Goal: Feedback & Contribution: Contribute content

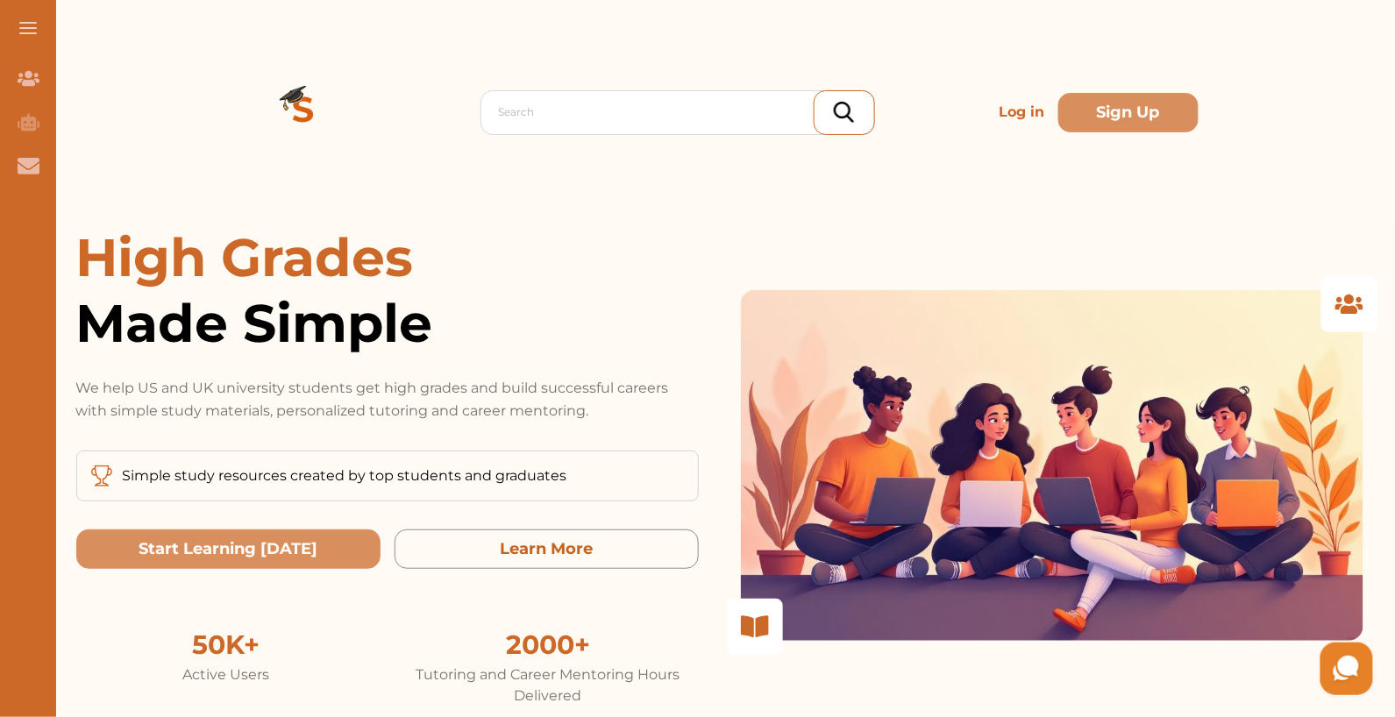
click at [1001, 111] on p "Log in" at bounding box center [1022, 112] width 60 height 35
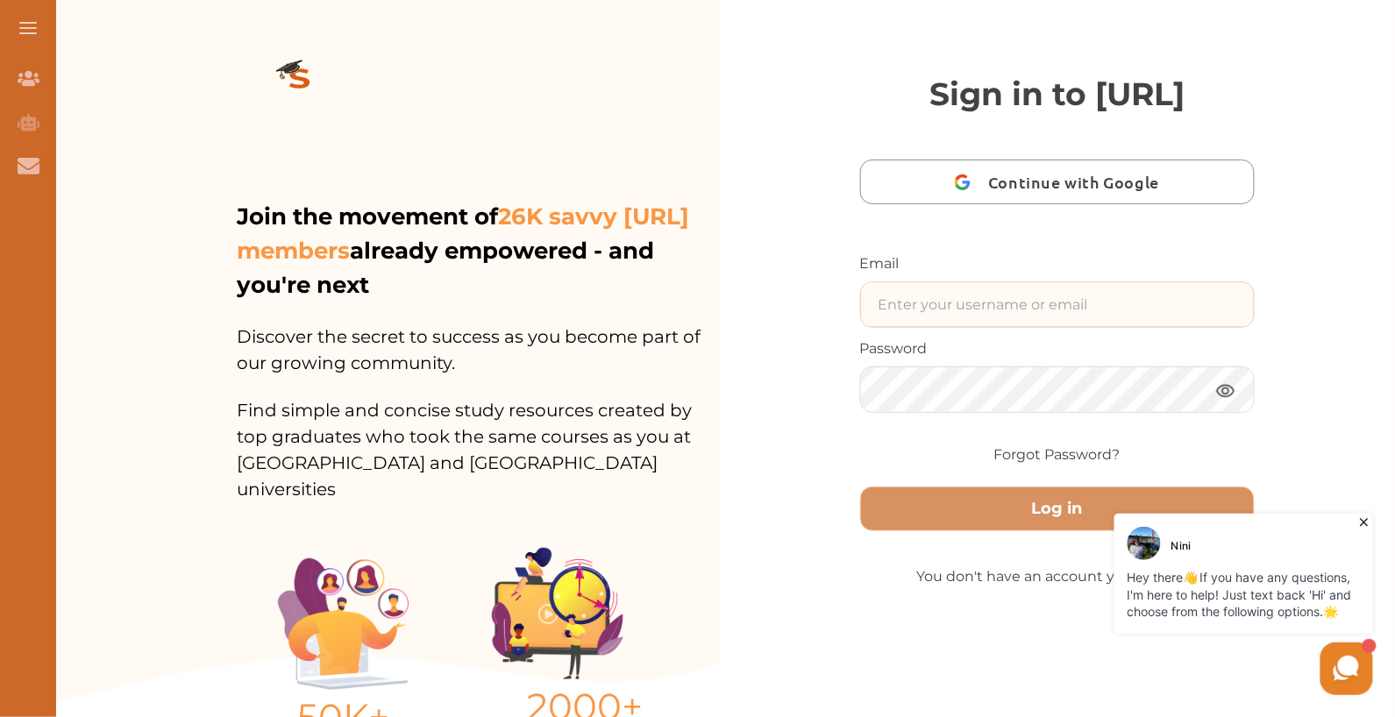
click at [1102, 327] on input "text" at bounding box center [1058, 304] width 394 height 45
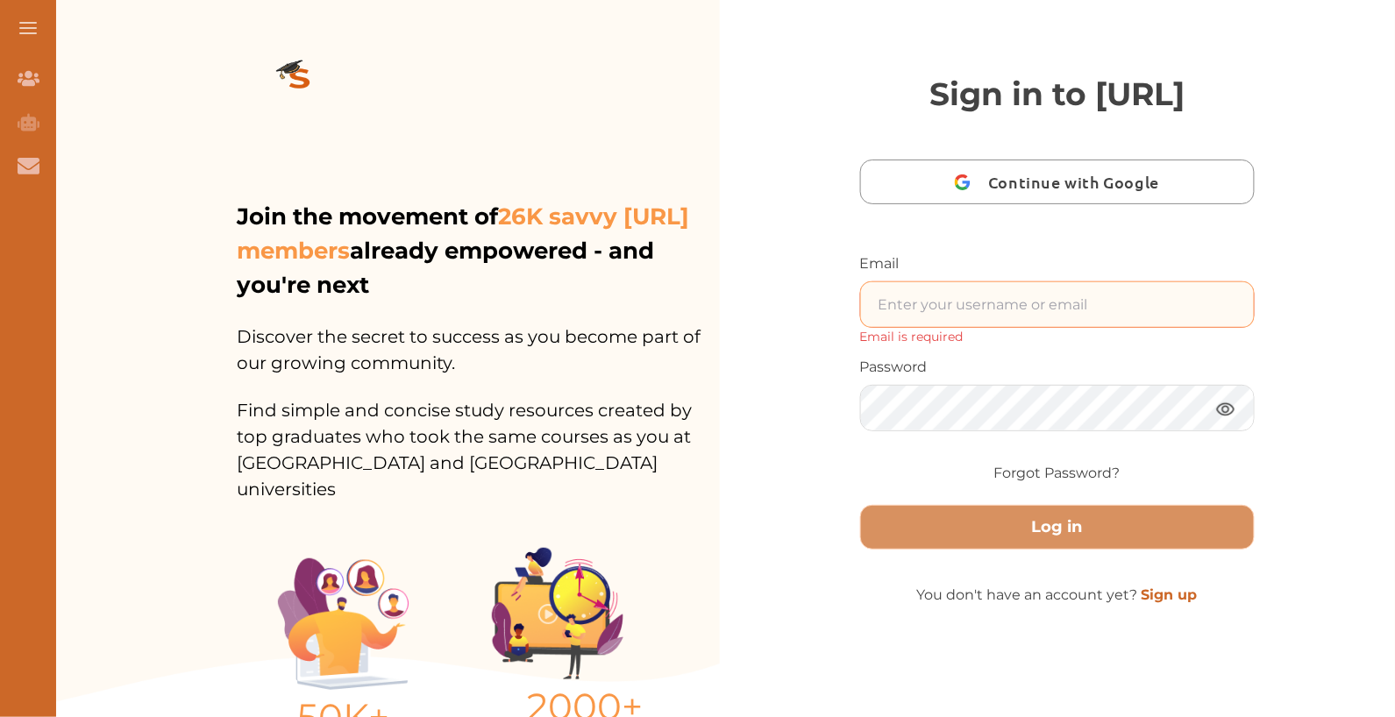
type input "nini.test1231nnn@studycrowd.ai"
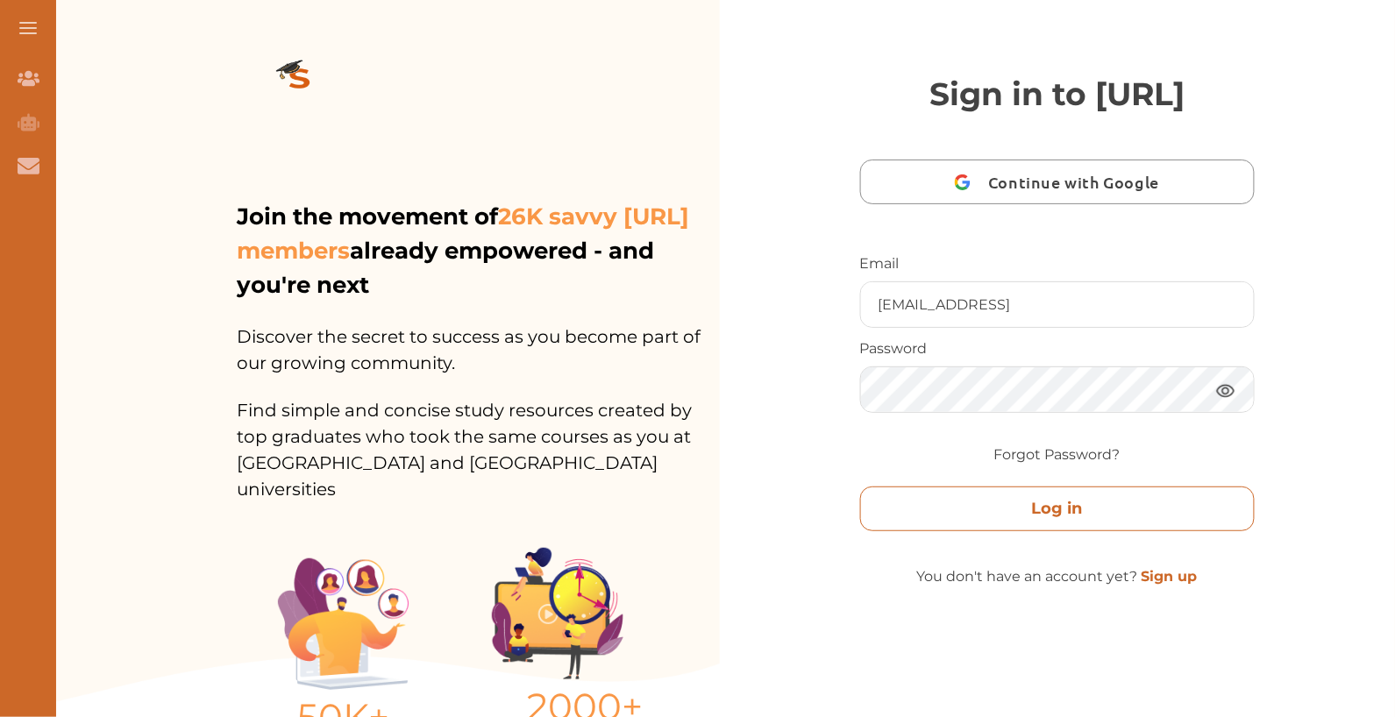
click at [1079, 531] on button "Log in" at bounding box center [1058, 509] width 396 height 45
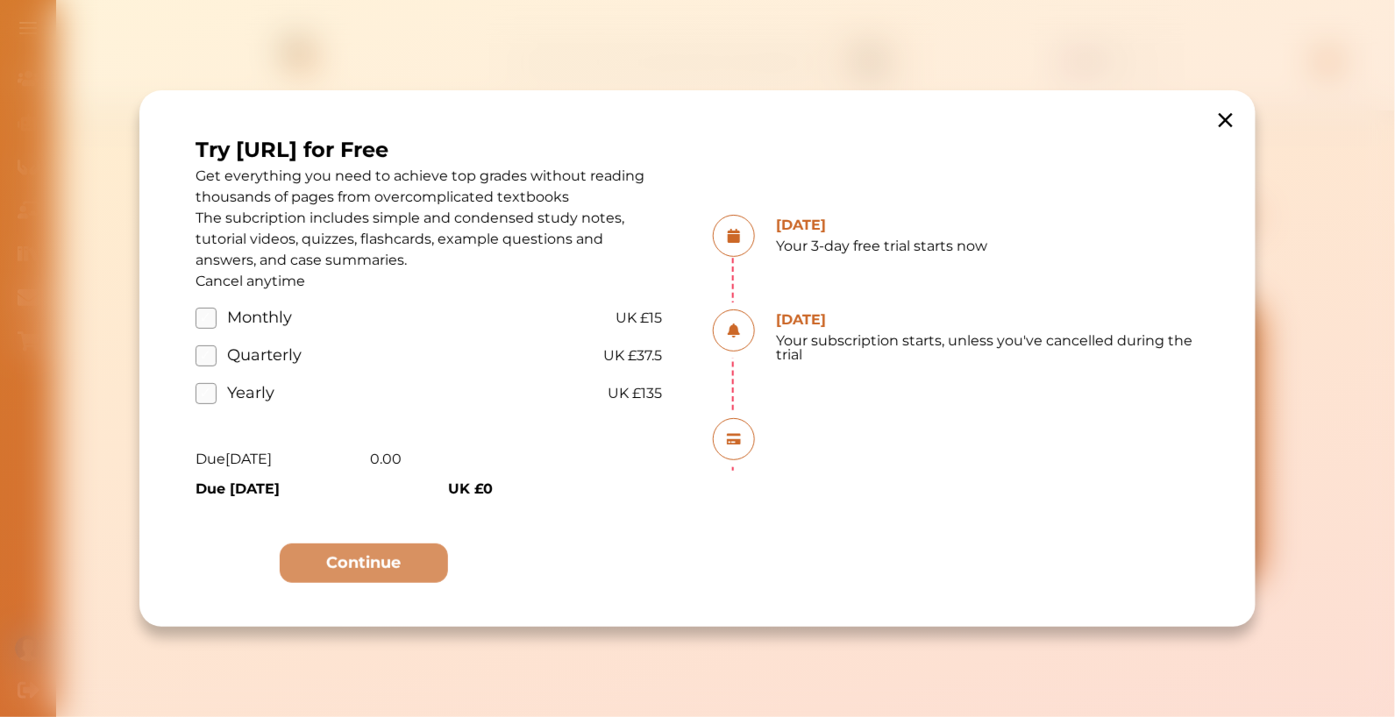
click at [1223, 124] on icon at bounding box center [1226, 120] width 14 height 14
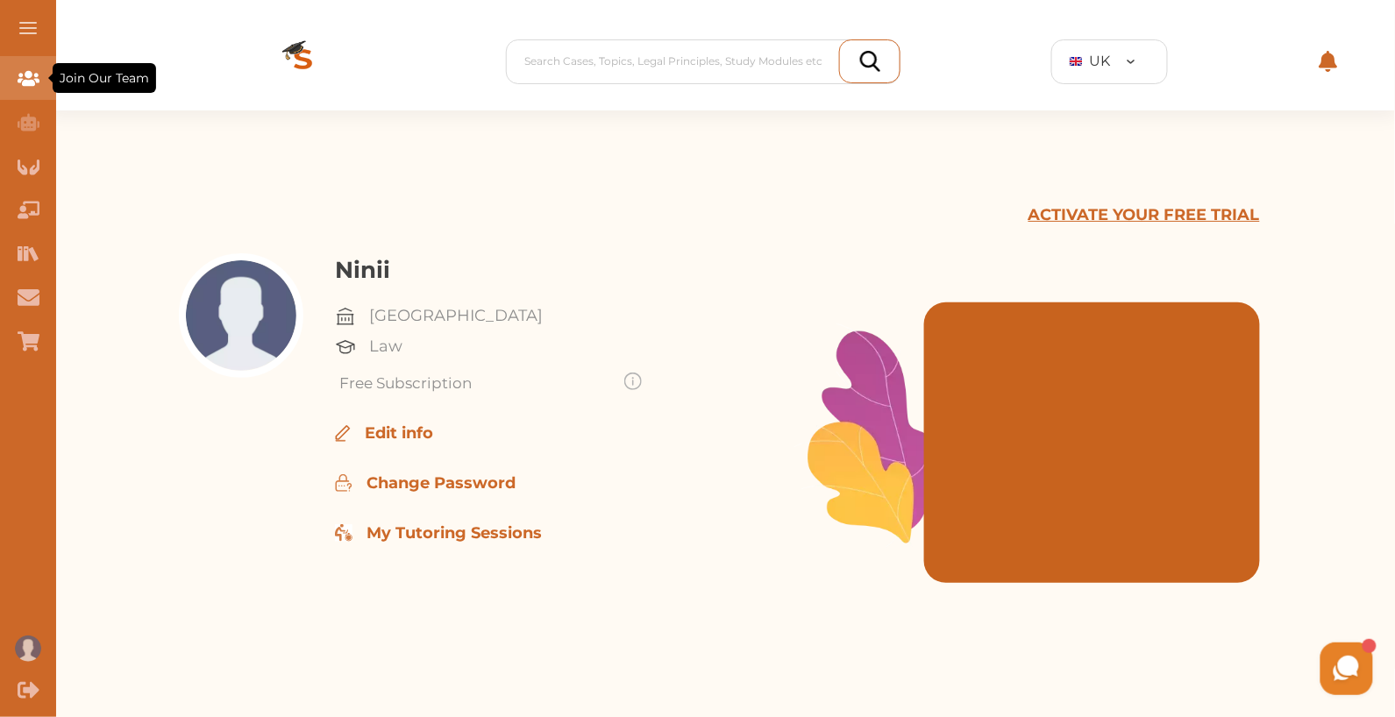
click at [39, 68] on div "Join Our Team" at bounding box center [28, 78] width 56 height 44
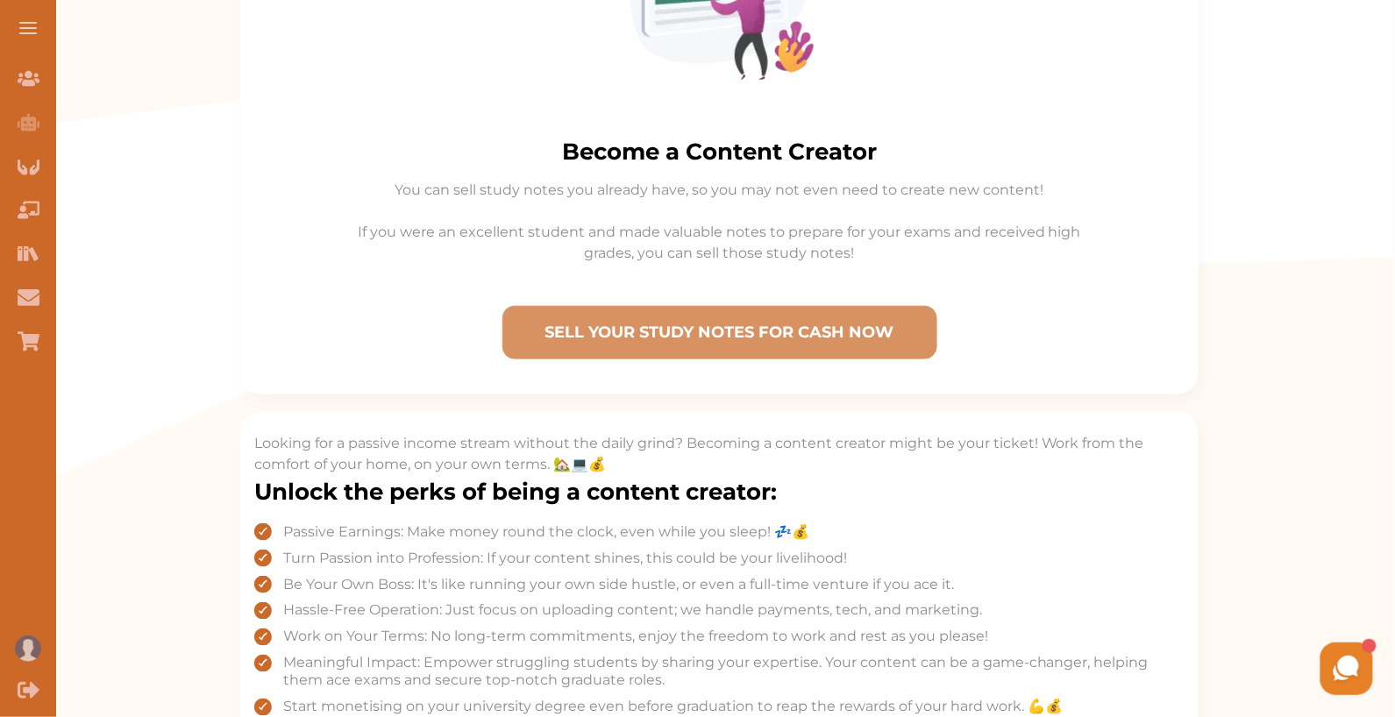
scroll to position [533, 0]
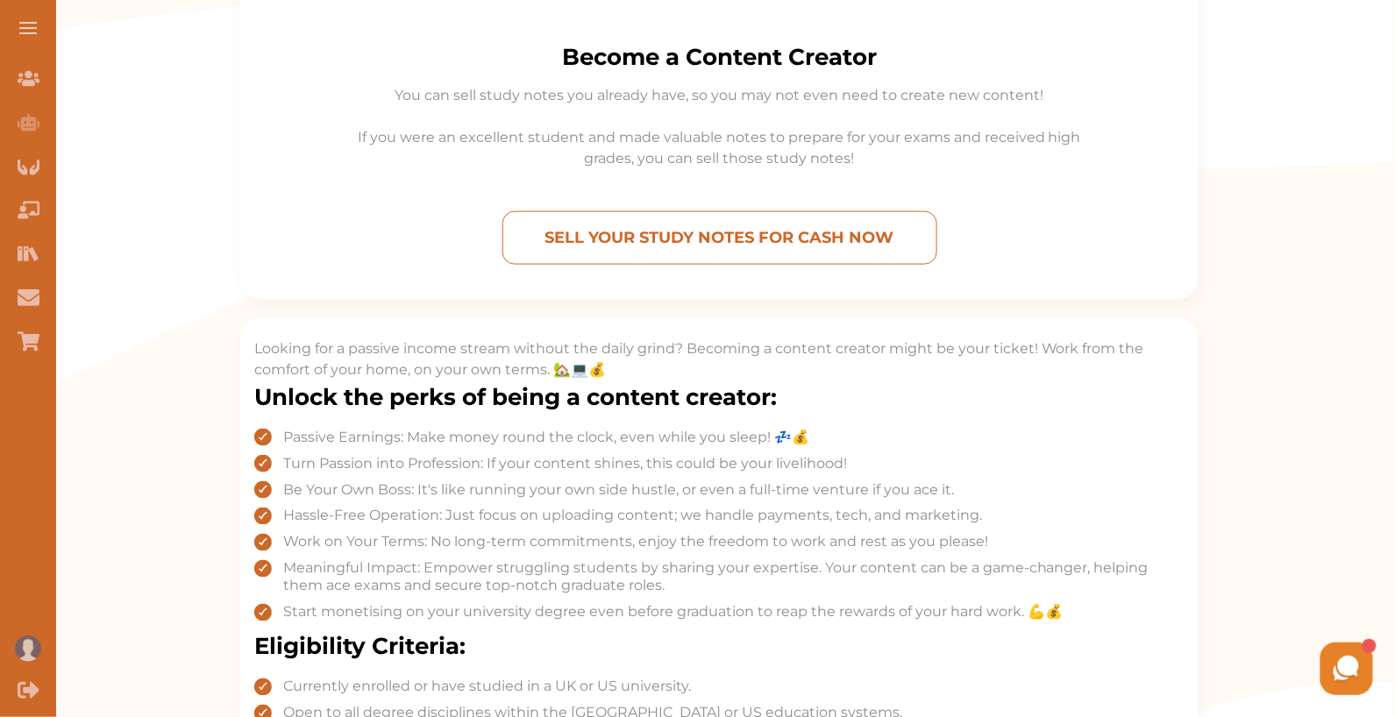
click at [757, 237] on p "SELL YOUR STUDY NOTES FOR CASH NOW" at bounding box center [719, 238] width 419 height 38
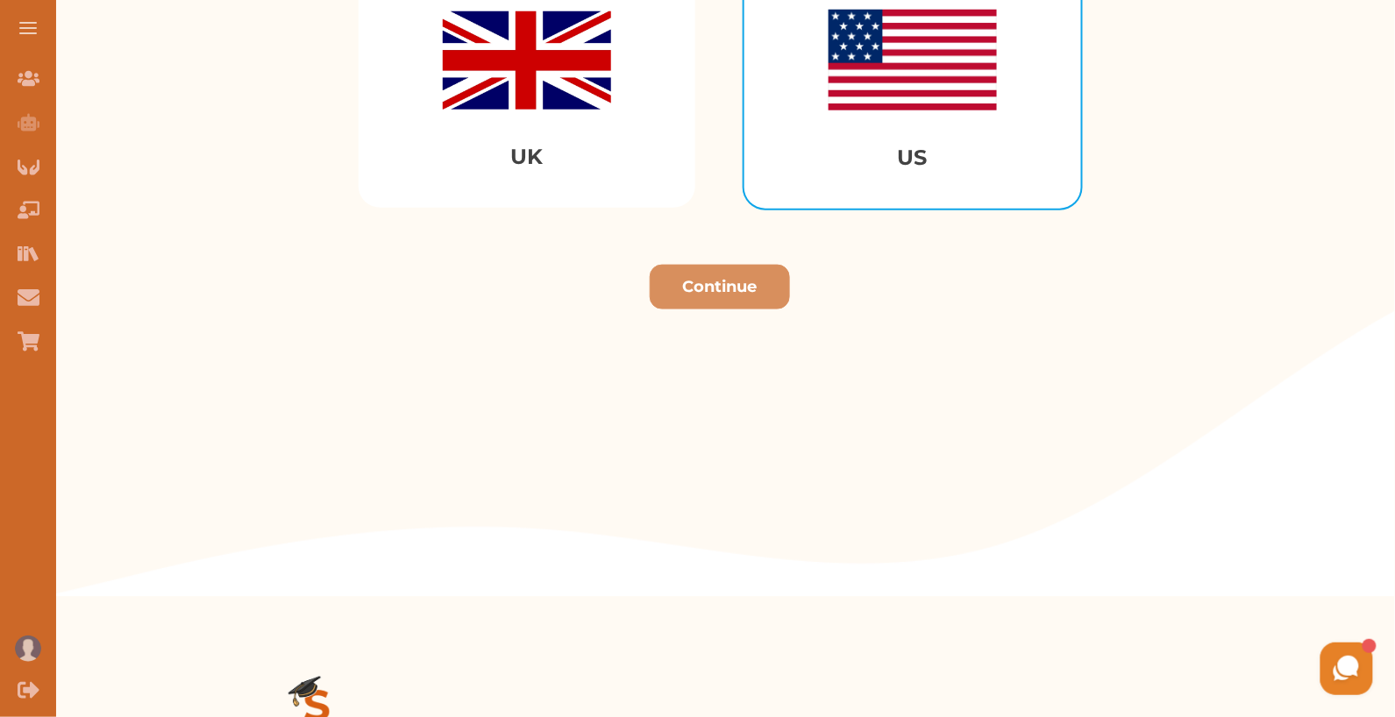
click at [925, 116] on div "US" at bounding box center [913, 92] width 337 height 234
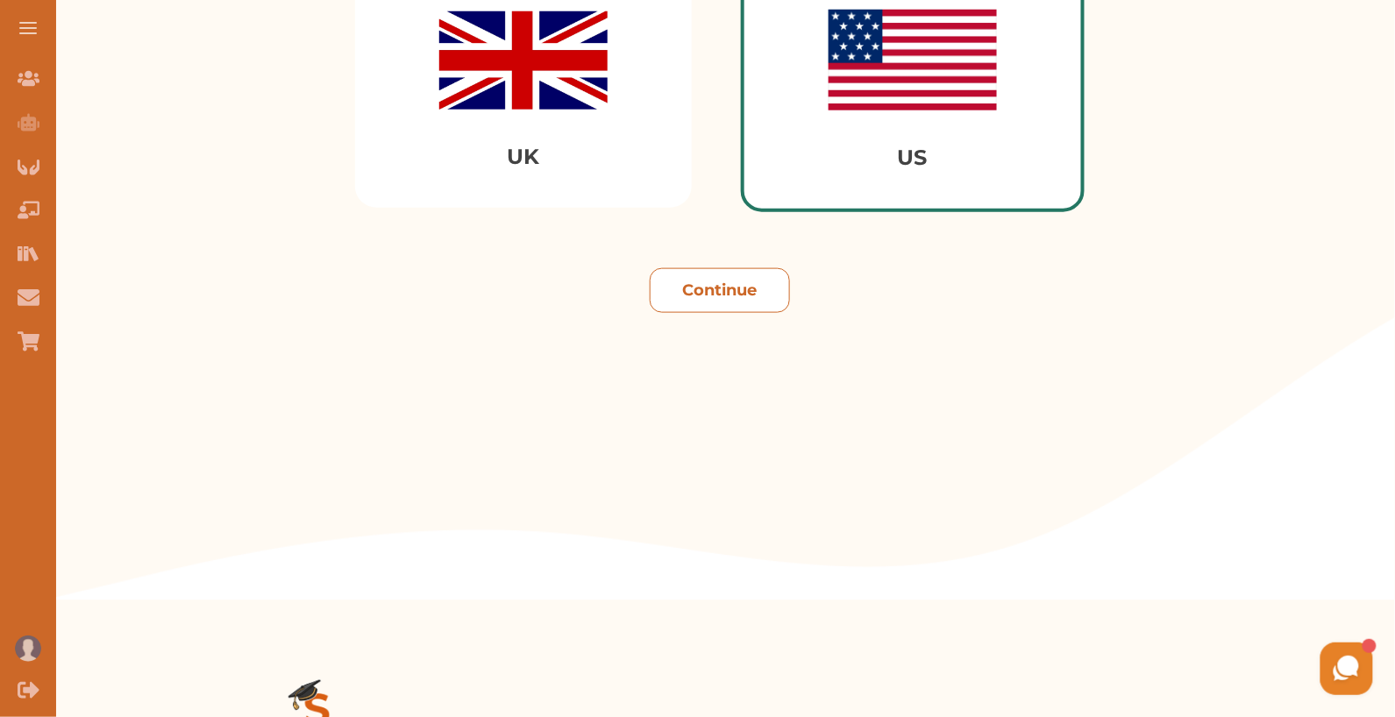
click at [724, 310] on button "Continue" at bounding box center [720, 290] width 140 height 45
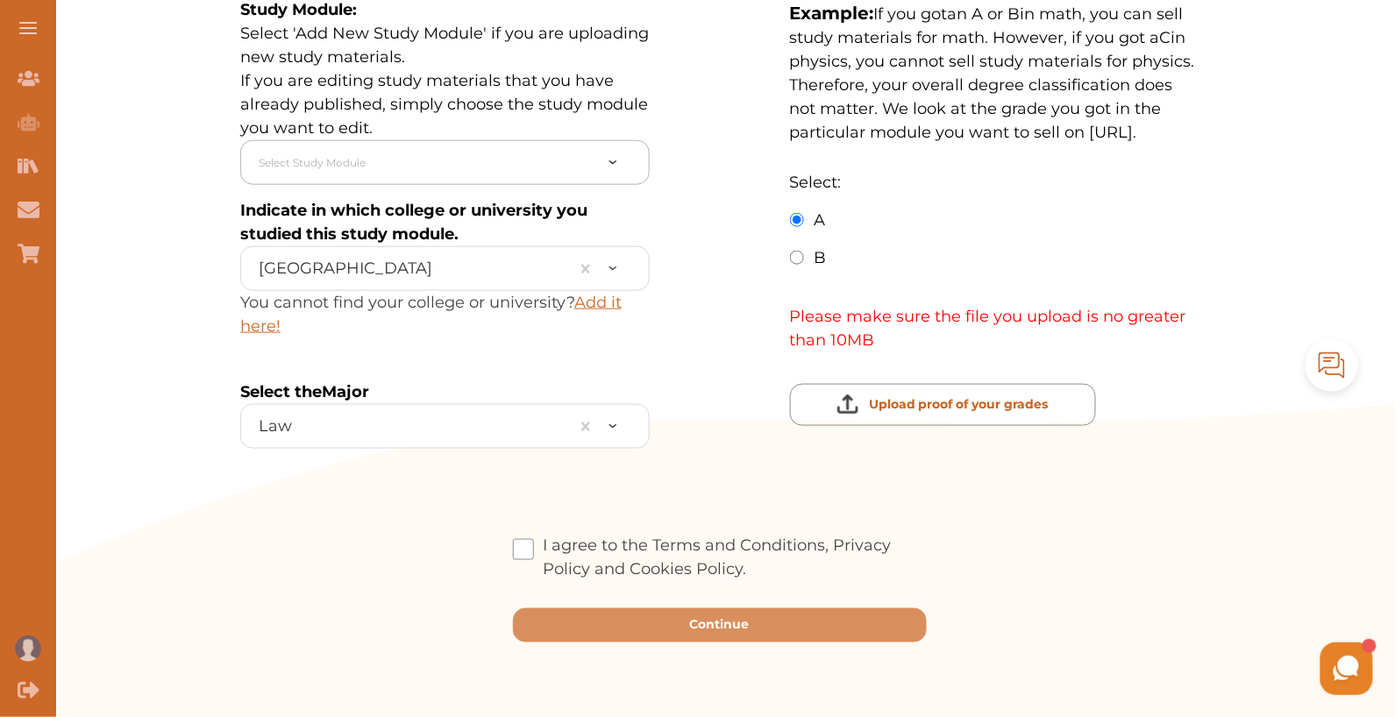
scroll to position [511, 0]
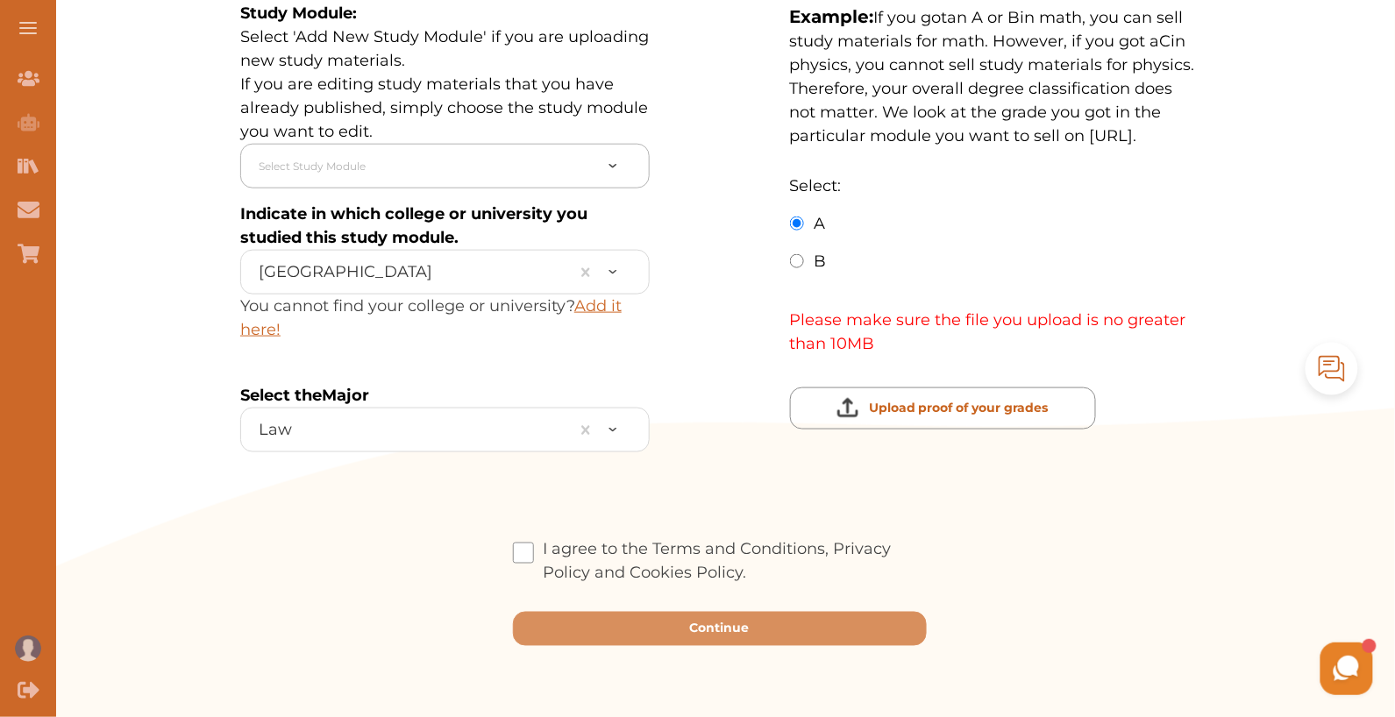
click at [501, 149] on div "Select Study Module" at bounding box center [426, 166] width 352 height 34
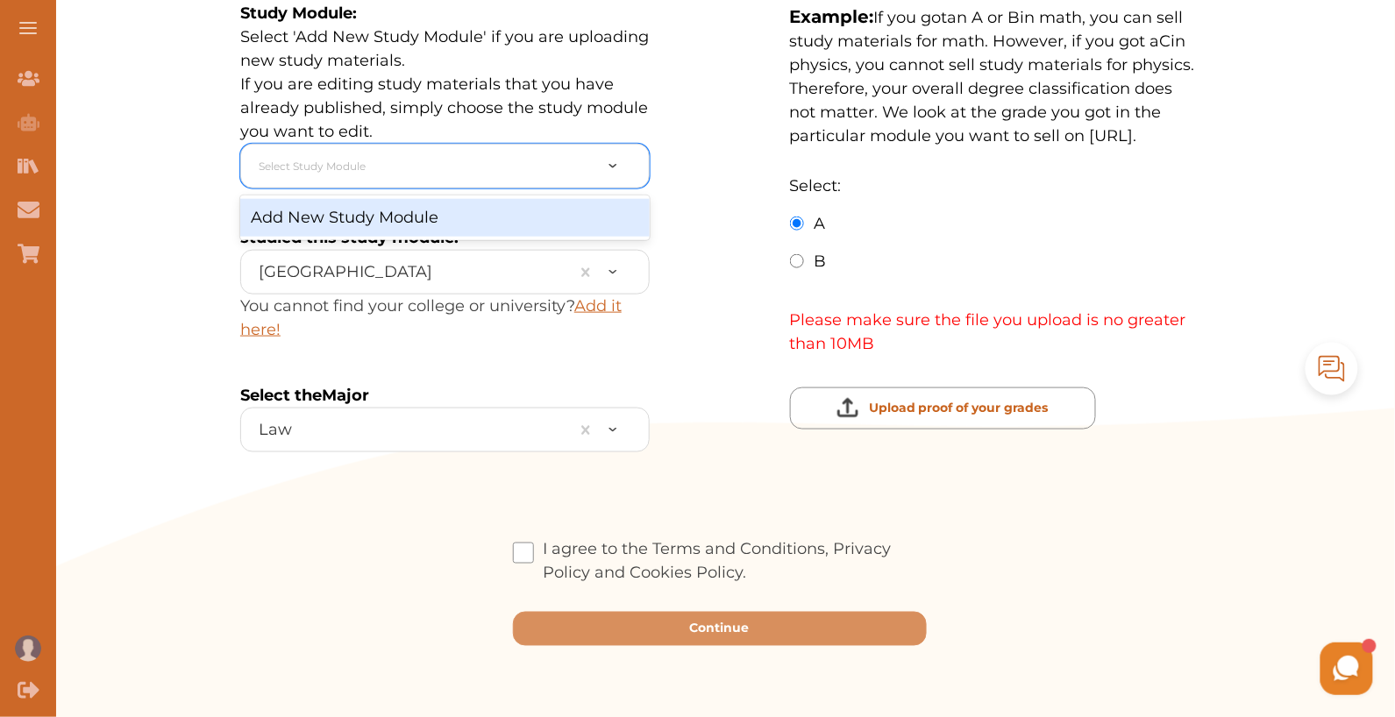
click at [491, 225] on div "Add New Study Module" at bounding box center [445, 218] width 410 height 38
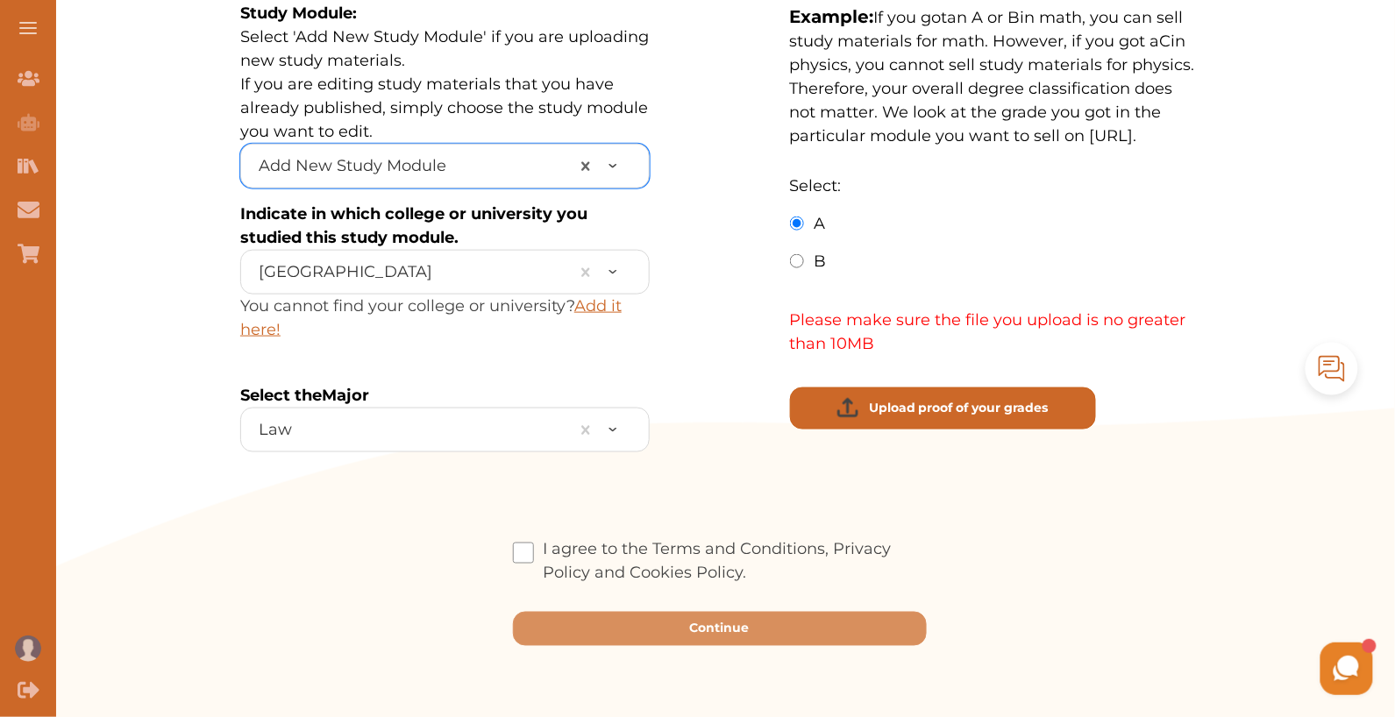
click at [889, 430] on button "Upload proof of your grades" at bounding box center [943, 409] width 307 height 42
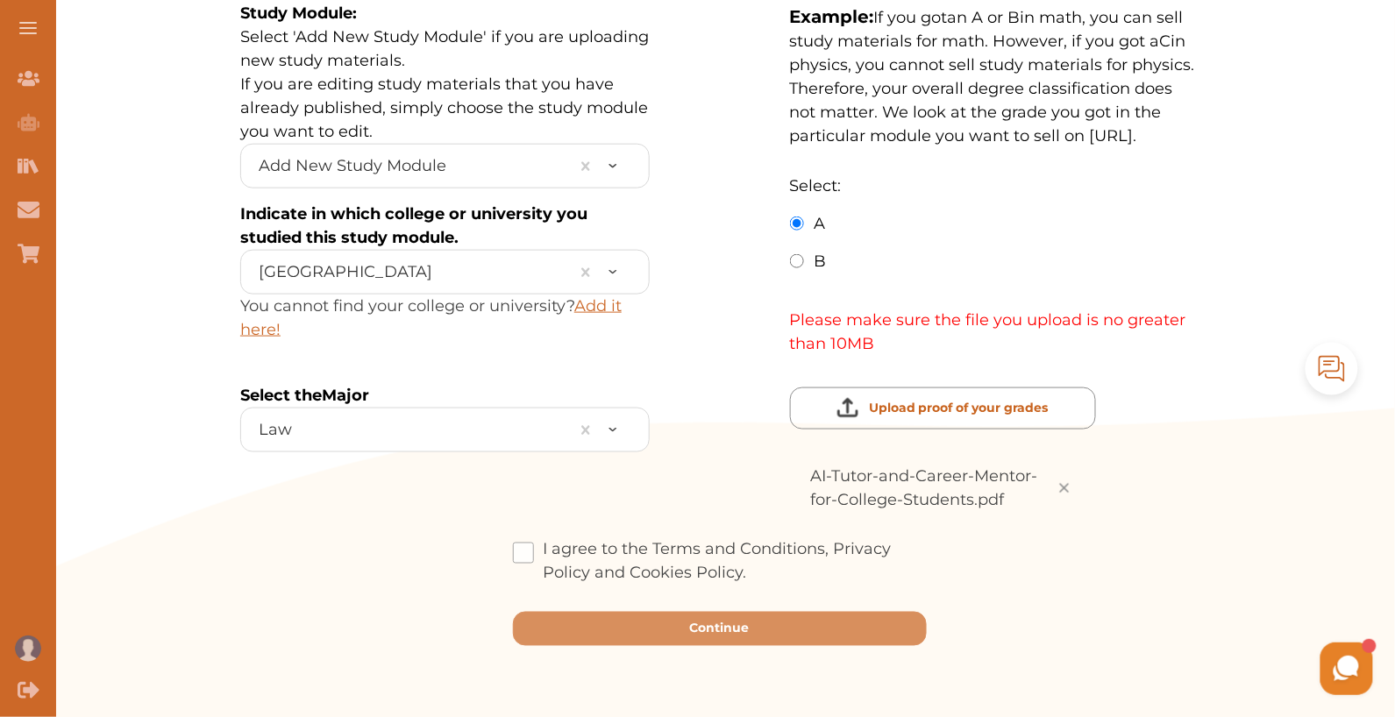
click at [534, 581] on label "I agree to the Terms and Conditions, Privacy Policy and Cookies Policy." at bounding box center [720, 562] width 414 height 47
click at [747, 562] on input "I agree to the Terms and Conditions, Privacy Policy and Cookies Policy." at bounding box center [747, 562] width 0 height 0
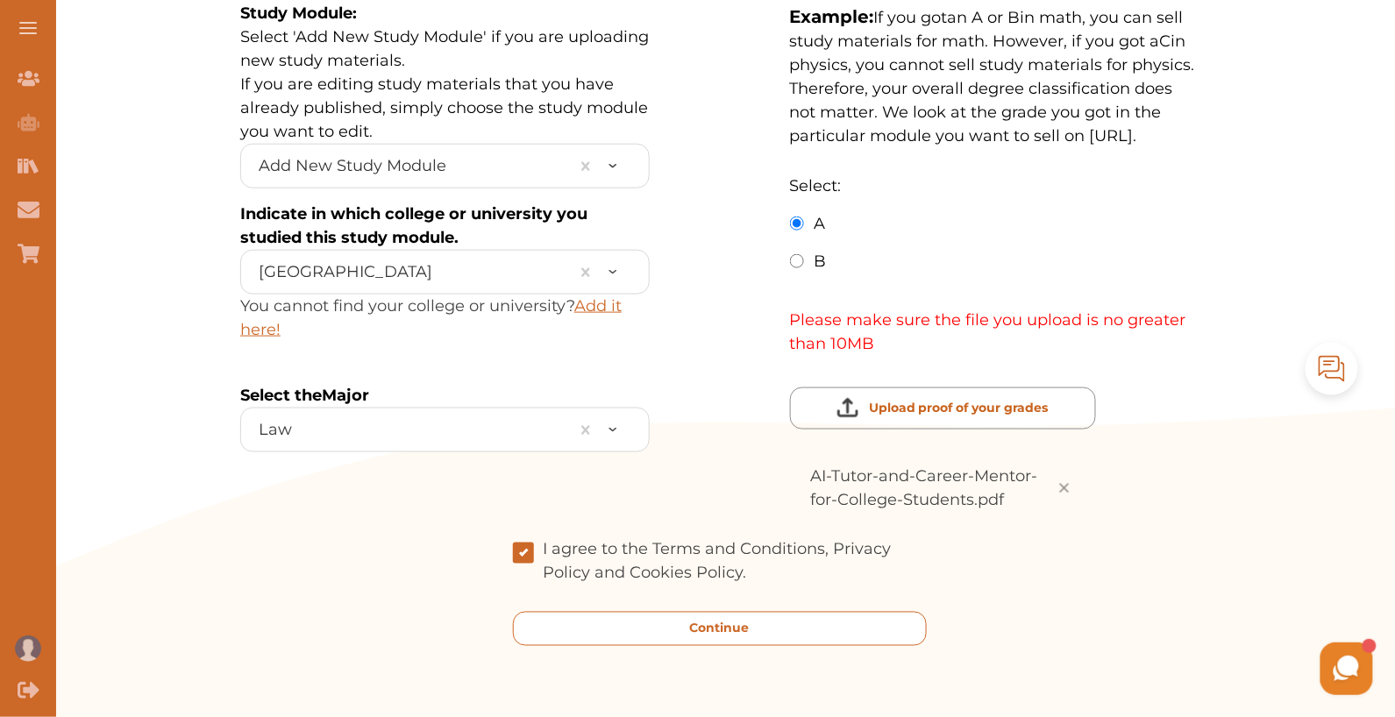
click at [660, 646] on button "Continue" at bounding box center [720, 629] width 414 height 34
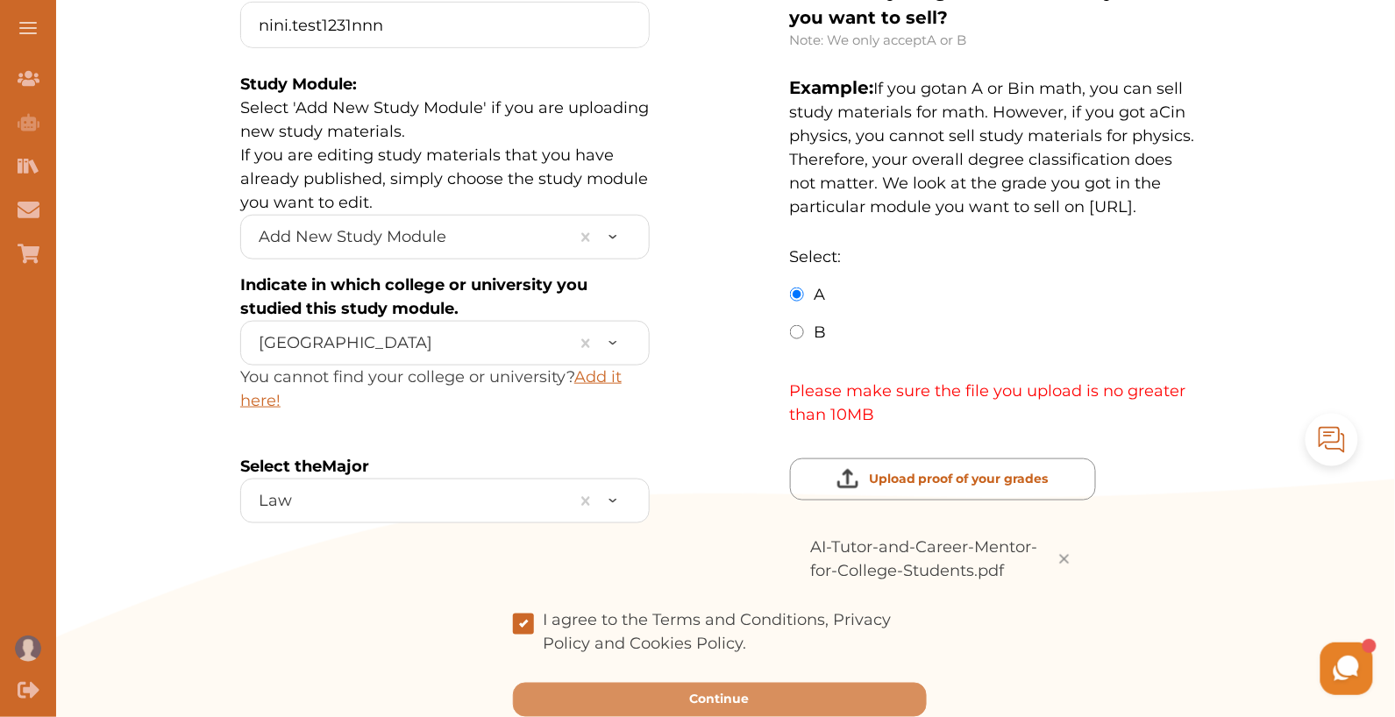
scroll to position [492, 0]
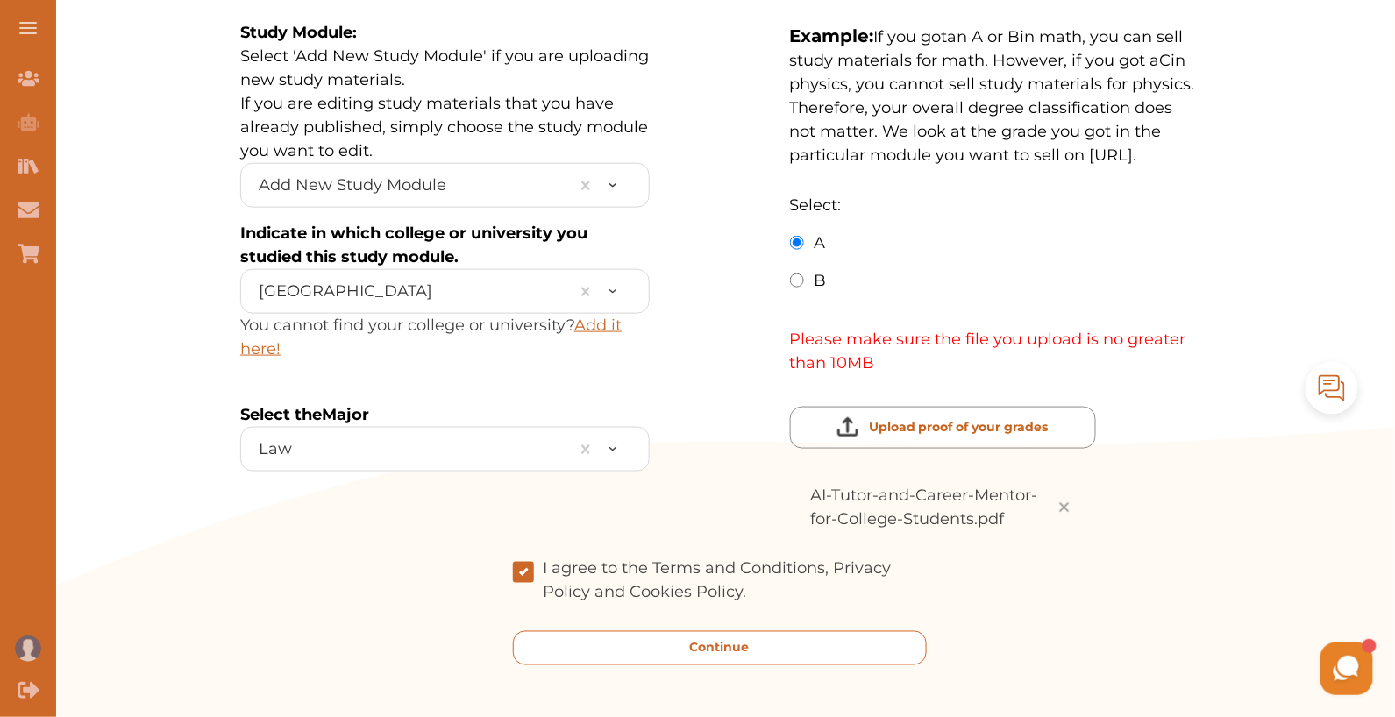
click at [768, 666] on button "Continue" at bounding box center [720, 648] width 414 height 34
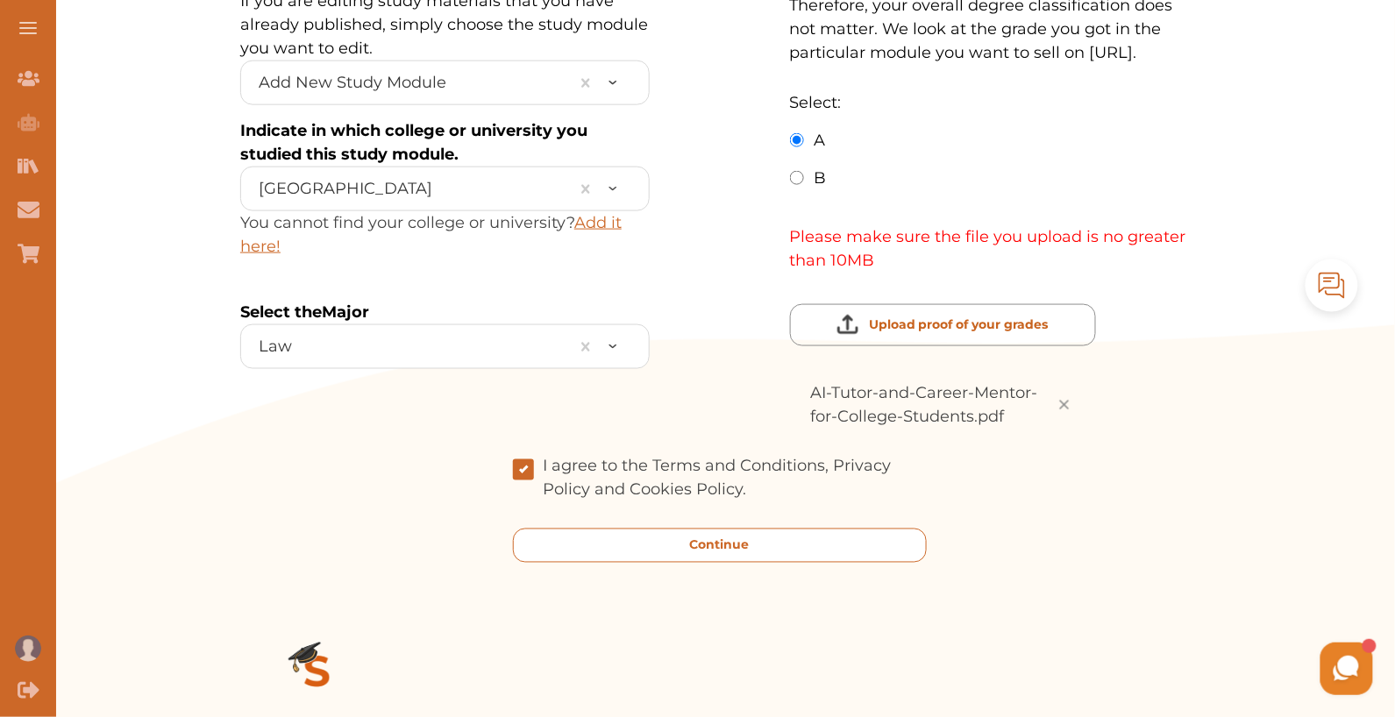
scroll to position [567, 0]
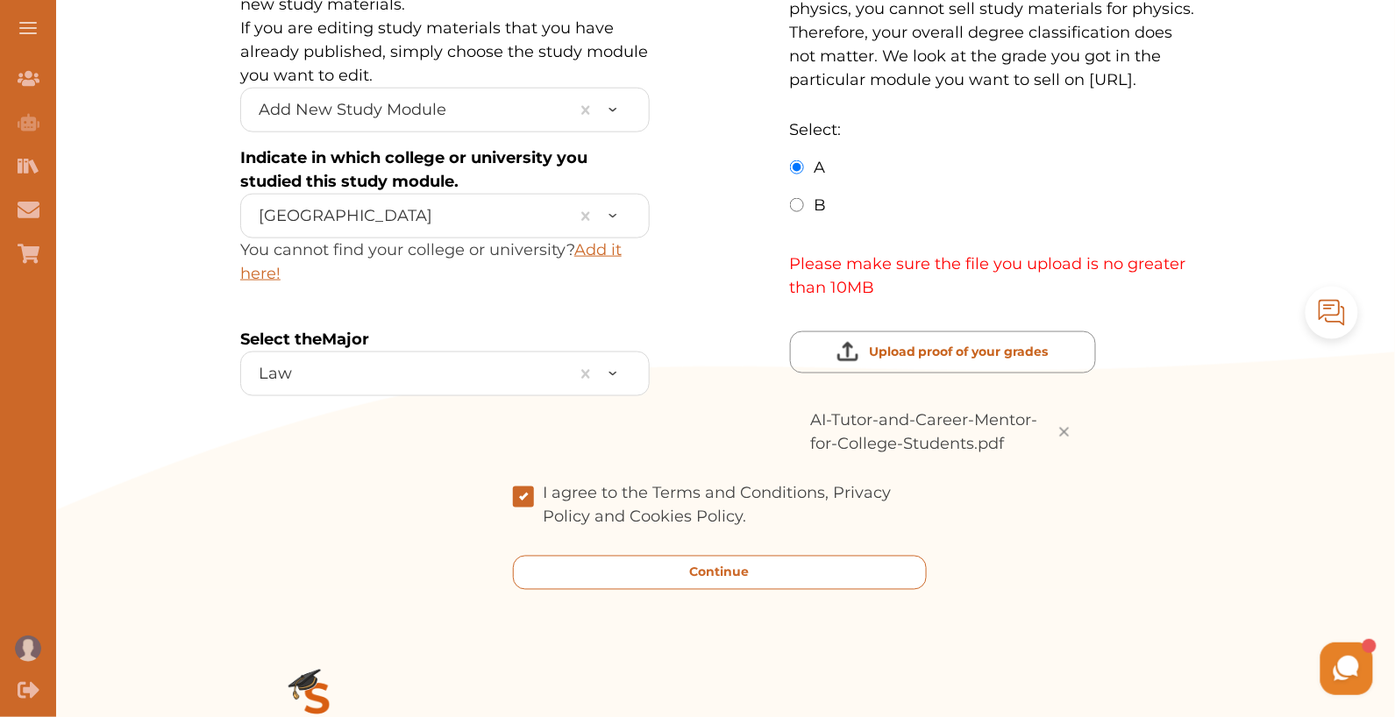
click at [728, 582] on p "Continue" at bounding box center [720, 573] width 60 height 18
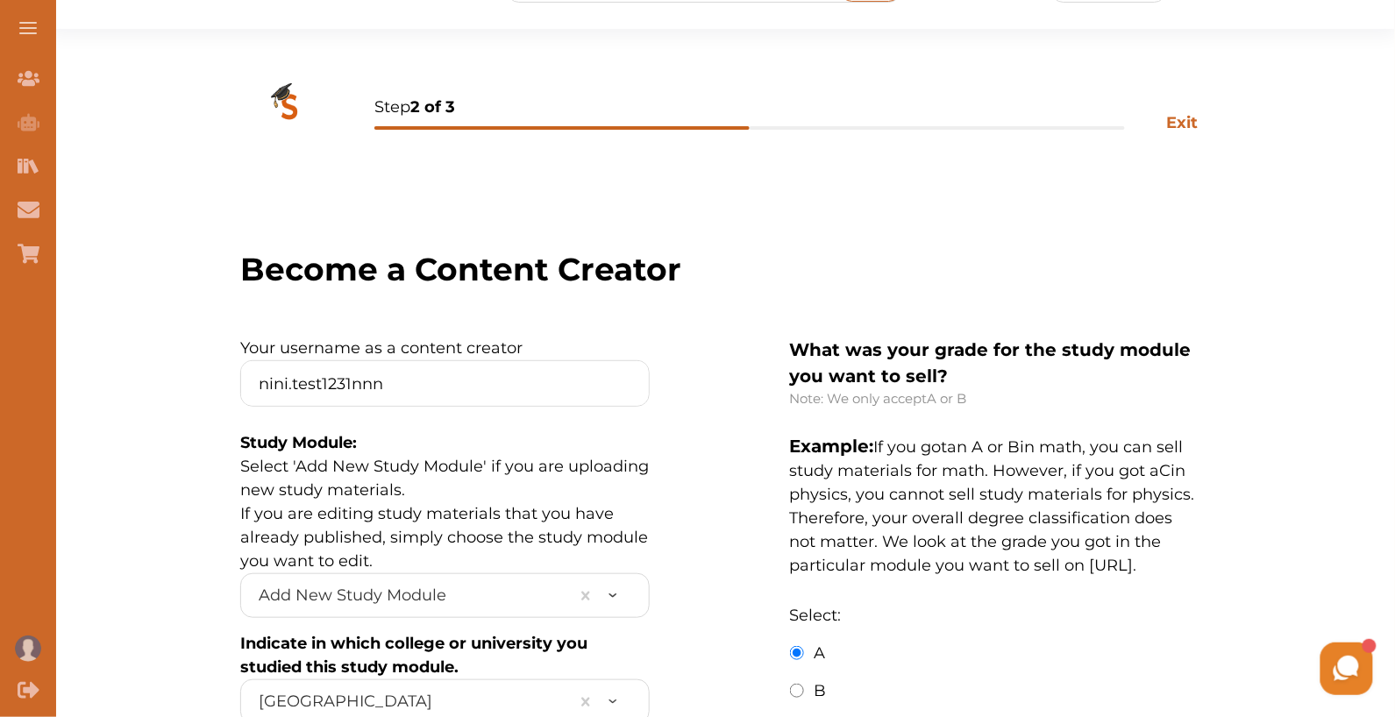
scroll to position [0, 0]
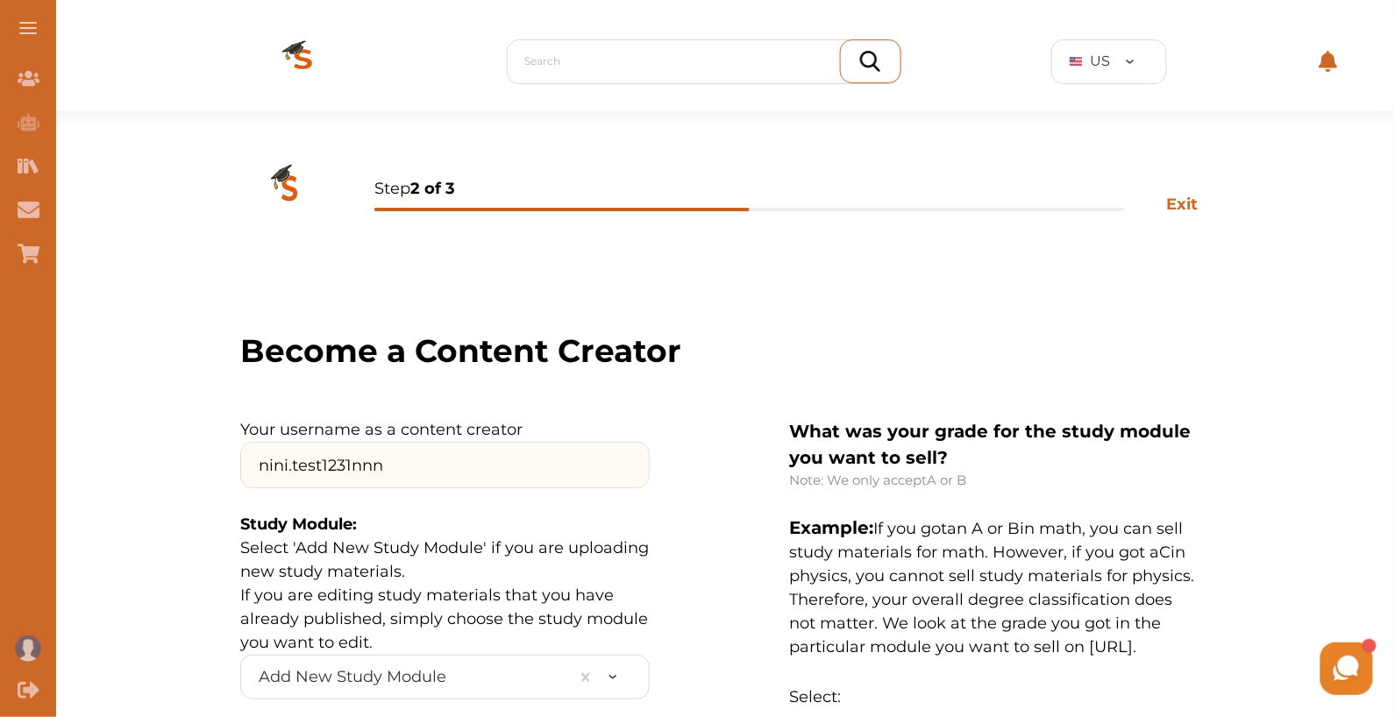
click at [478, 468] on input "nini.test1231nnn" at bounding box center [445, 465] width 408 height 45
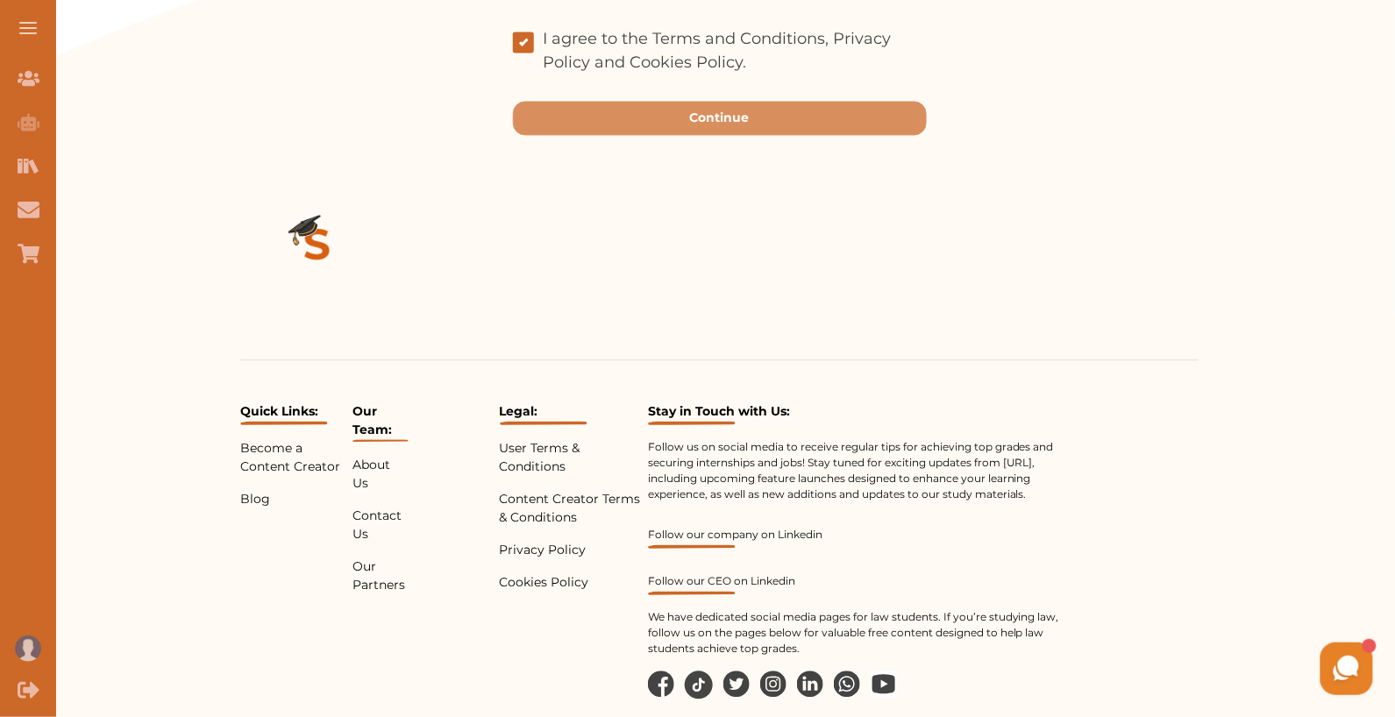
scroll to position [1143, 0]
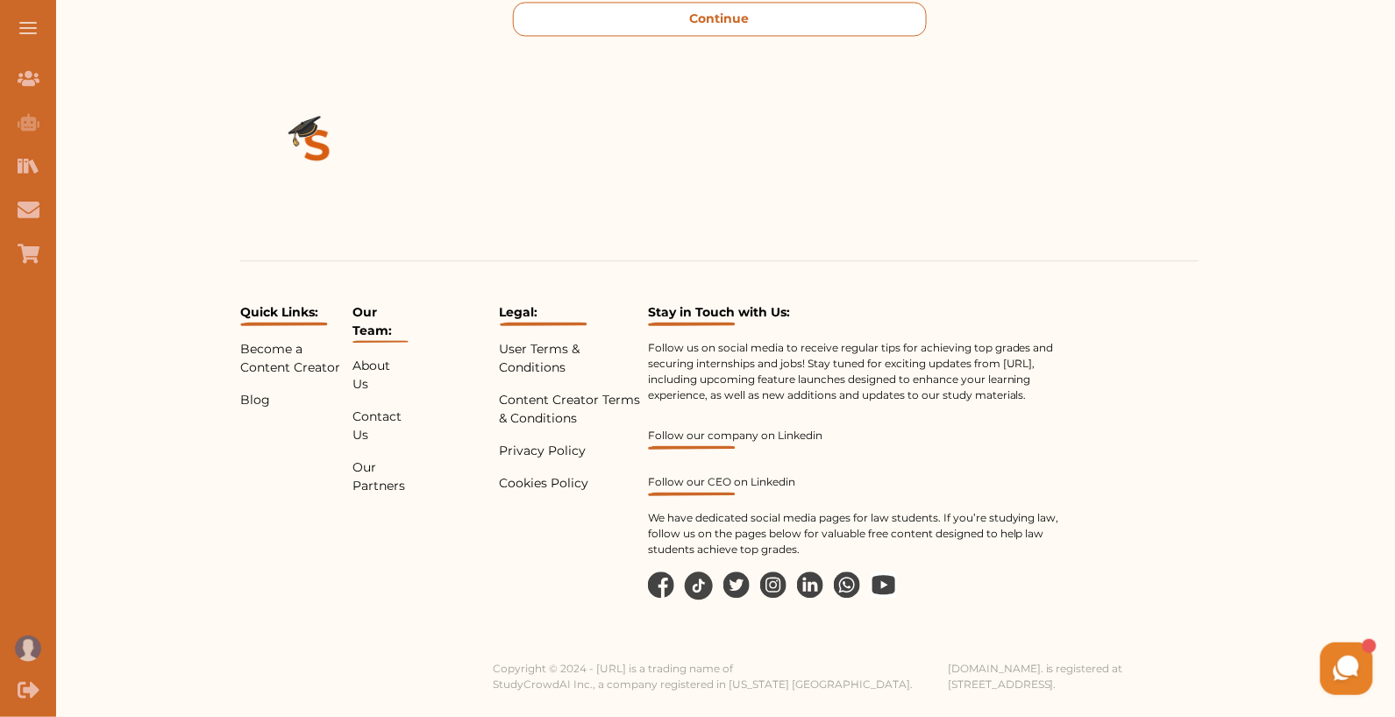
click at [757, 12] on button "Continue" at bounding box center [720, 19] width 414 height 34
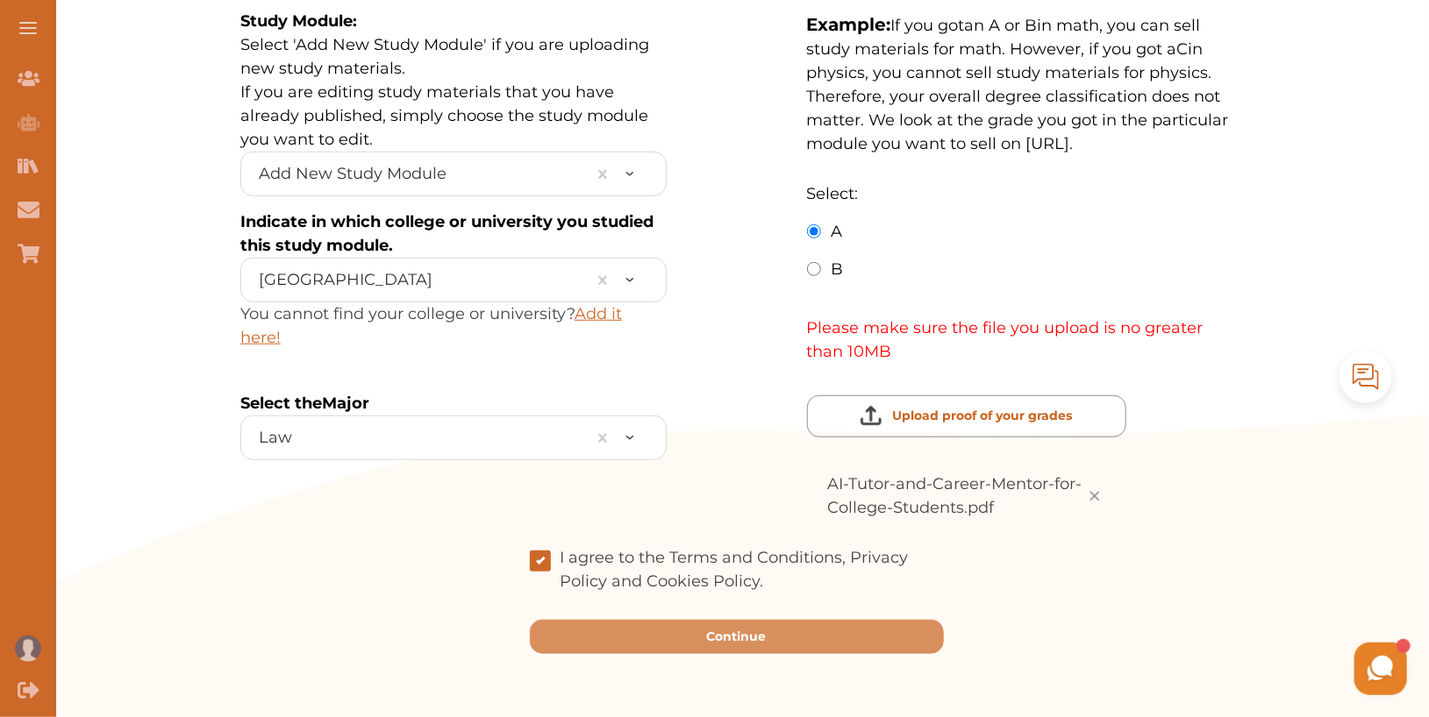
scroll to position [507, 0]
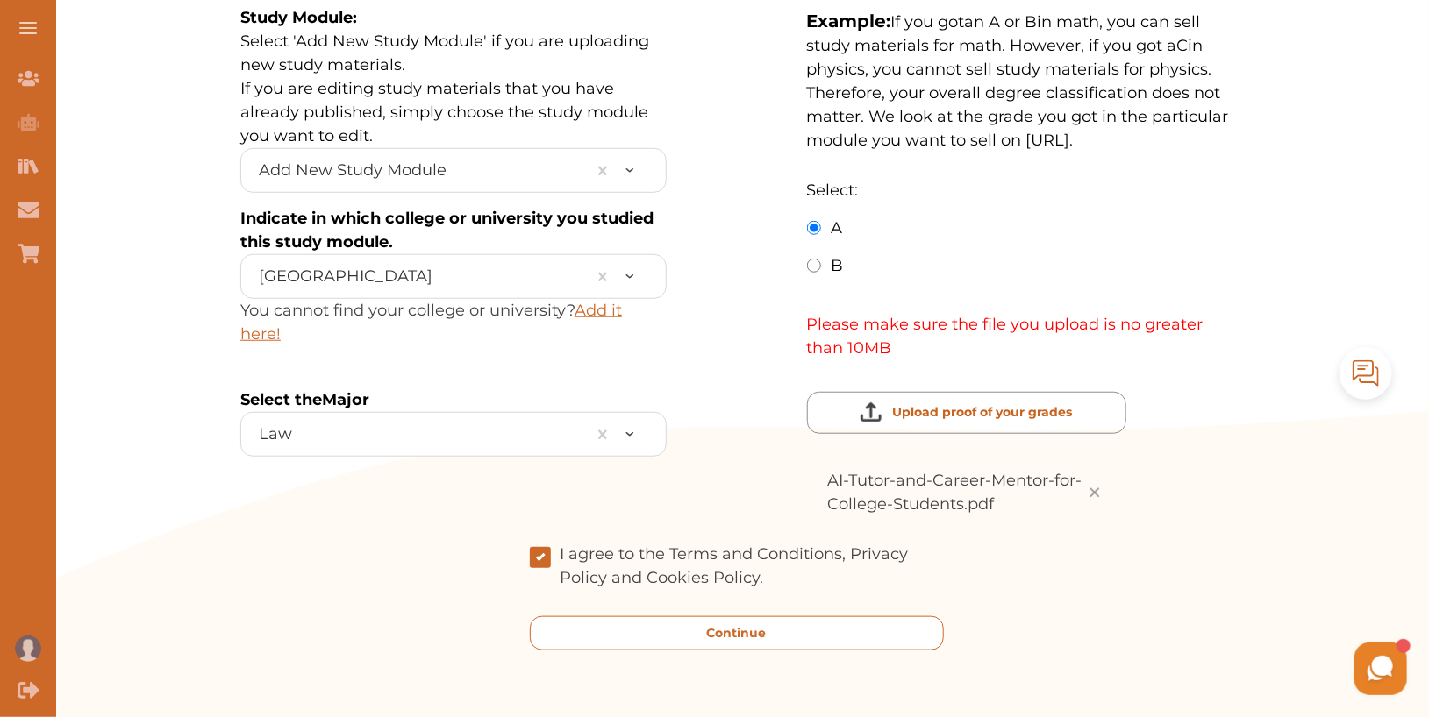
click at [692, 624] on button "Continue" at bounding box center [737, 634] width 414 height 34
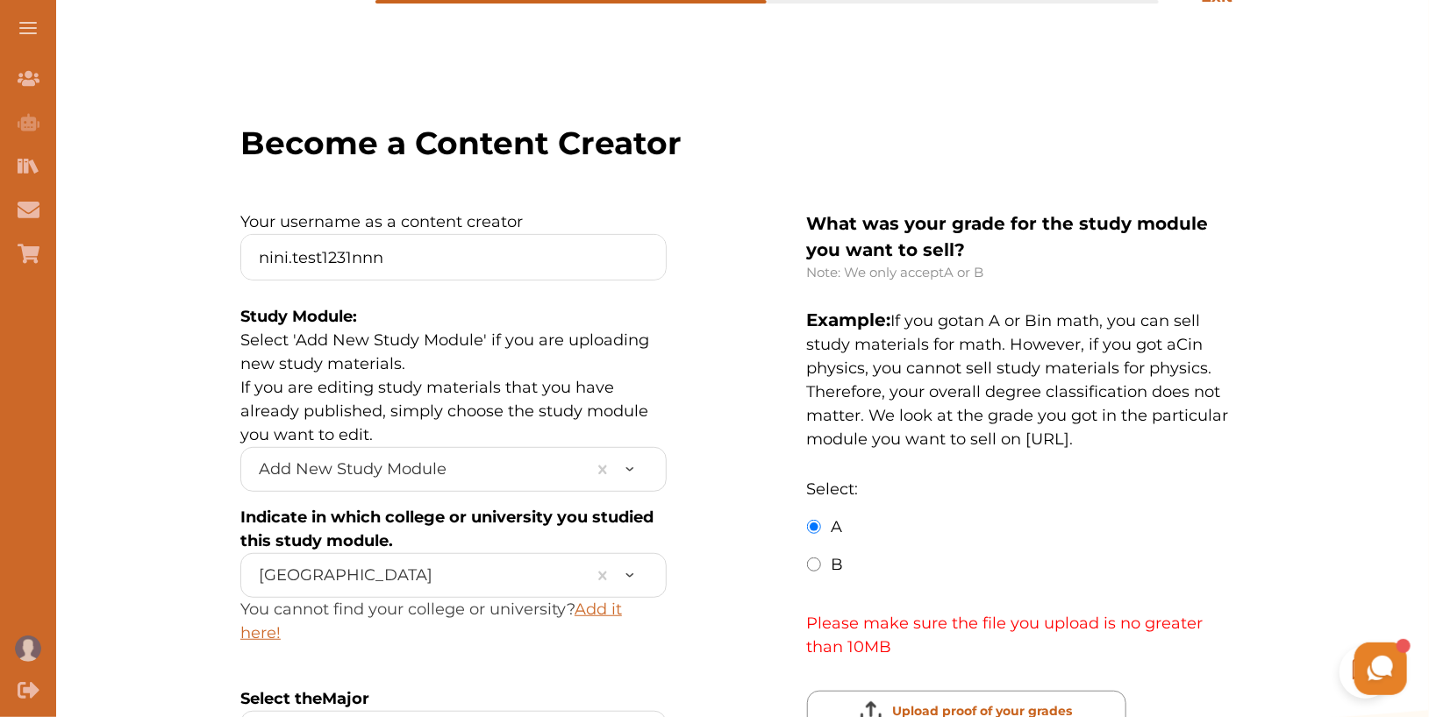
scroll to position [571, 0]
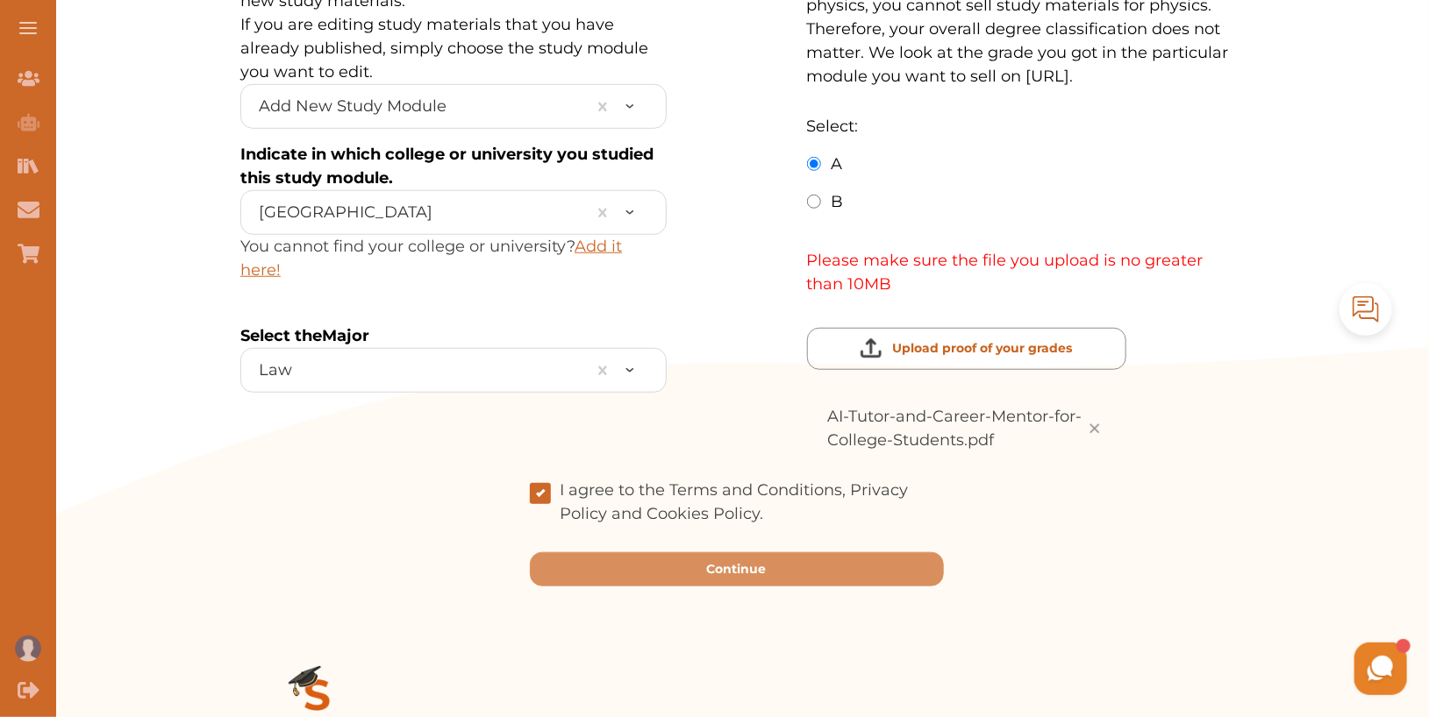
click at [1092, 424] on img at bounding box center [1094, 428] width 21 height 21
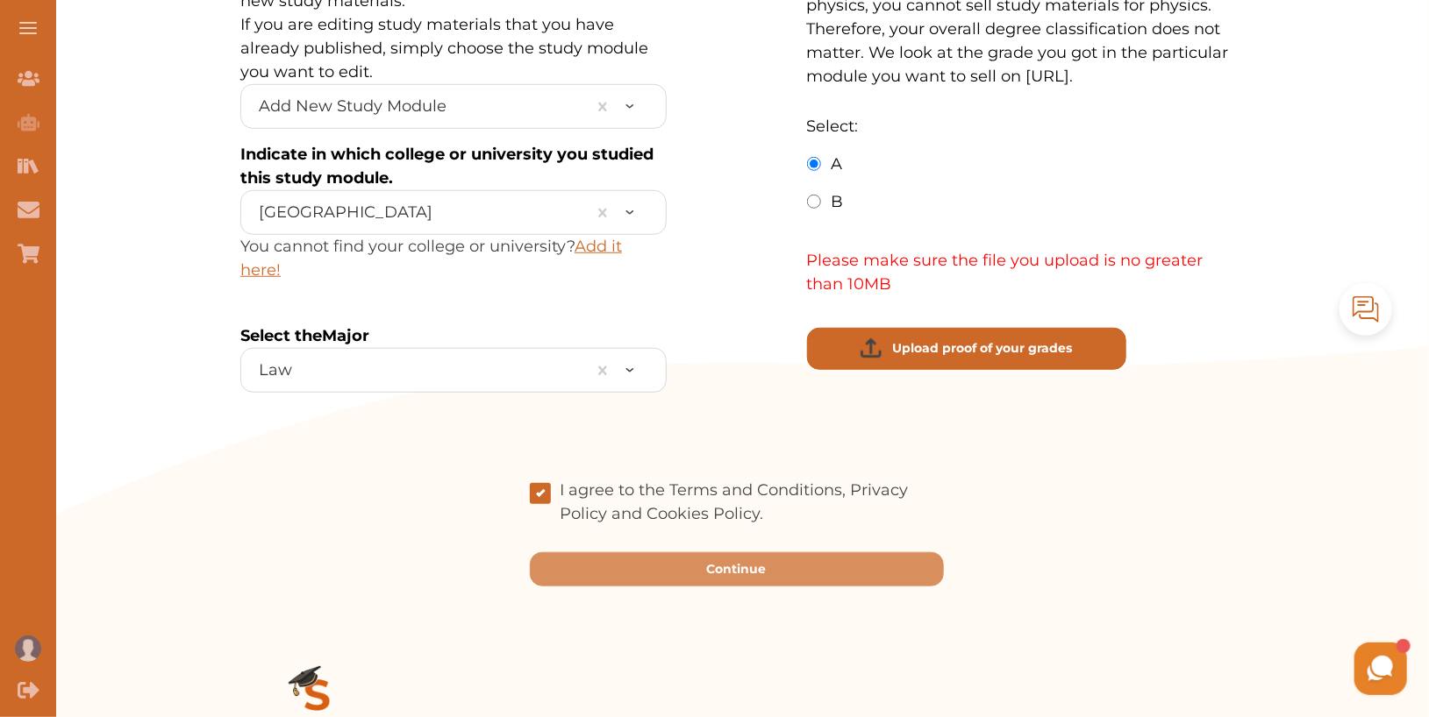
click at [1041, 350] on p "Upload proof of your grades" at bounding box center [982, 348] width 180 height 18
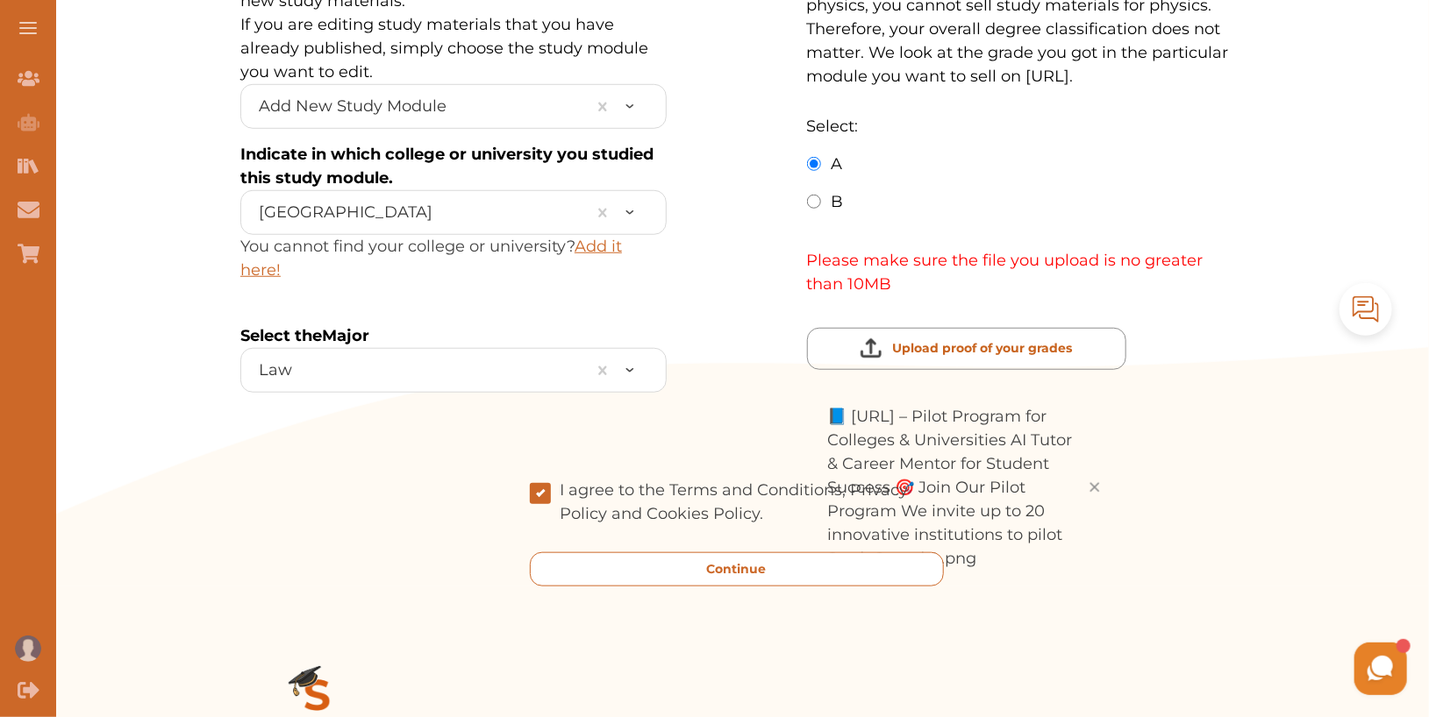
click at [725, 563] on p "Continue" at bounding box center [737, 569] width 60 height 18
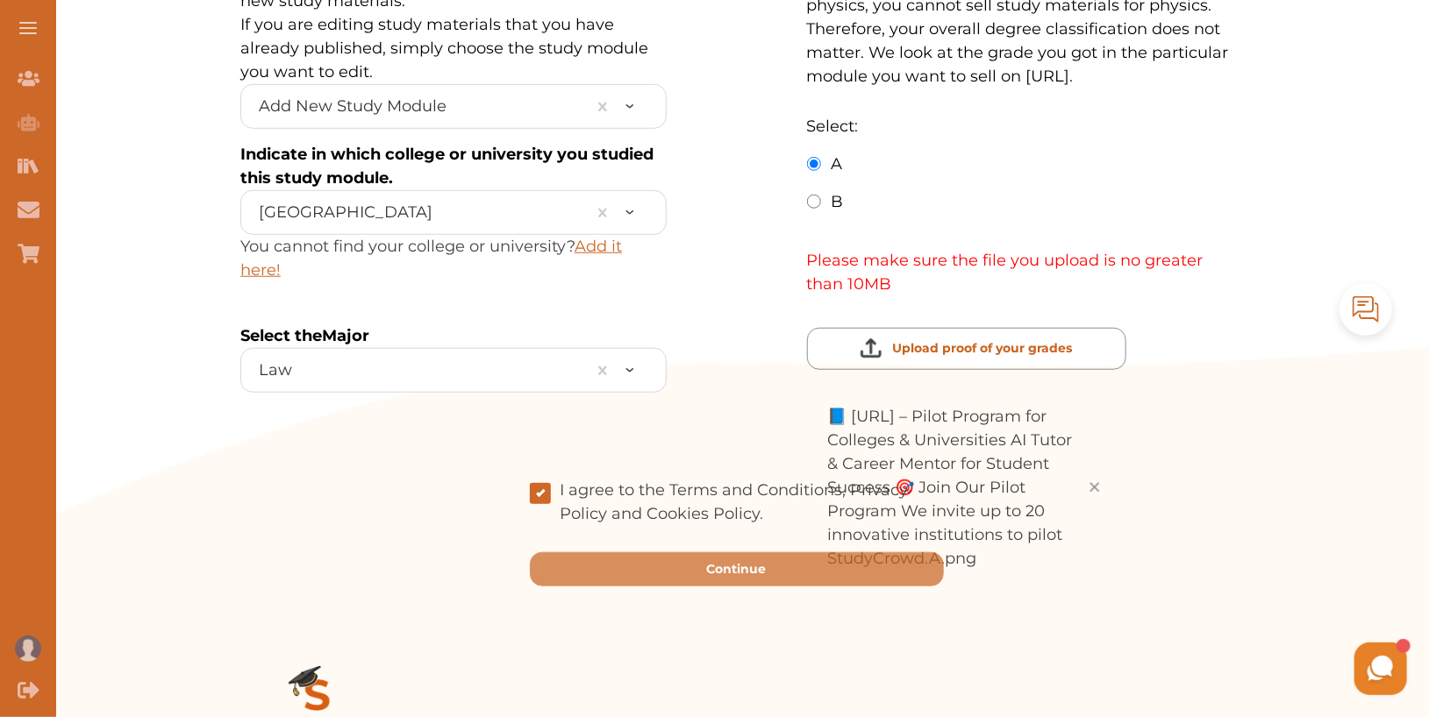
click at [1095, 496] on img at bounding box center [1094, 487] width 21 height 21
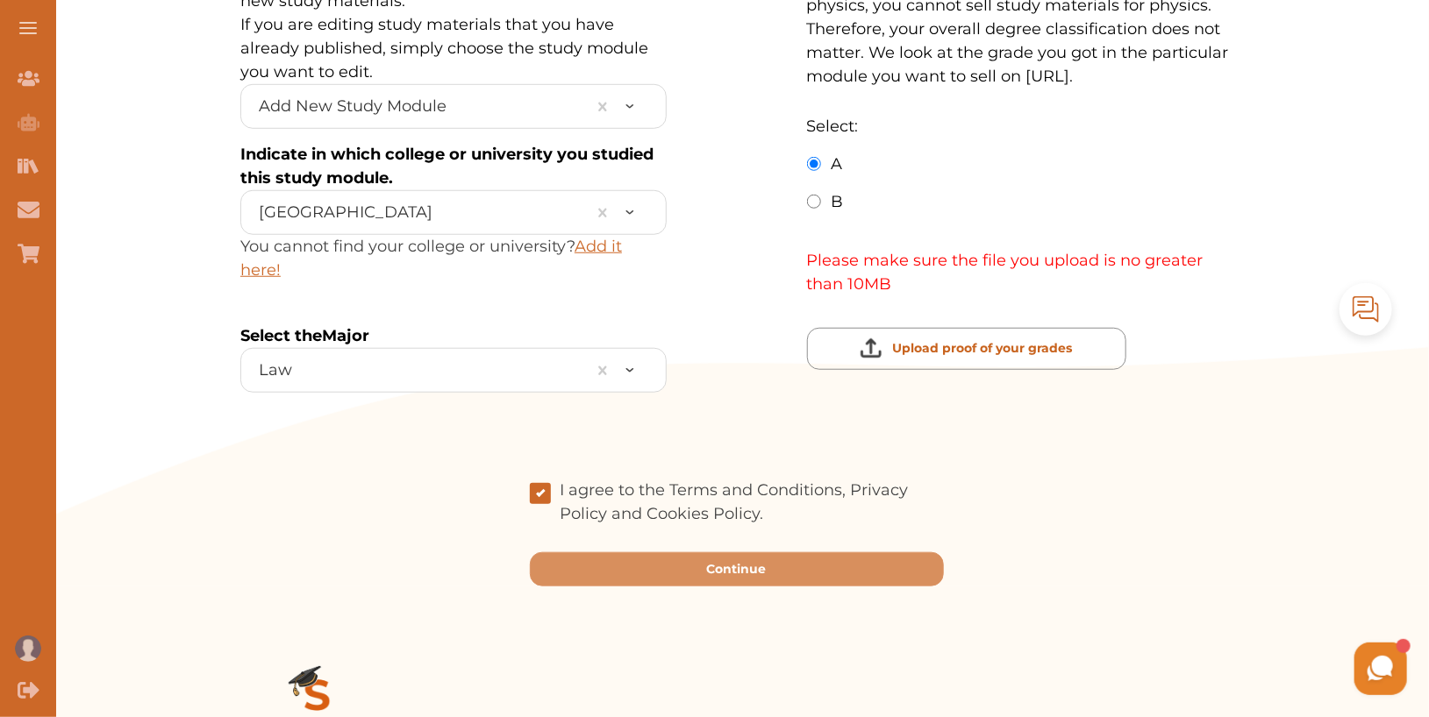
click at [967, 306] on div "Upload proof of your grades" at bounding box center [966, 317] width 319 height 42
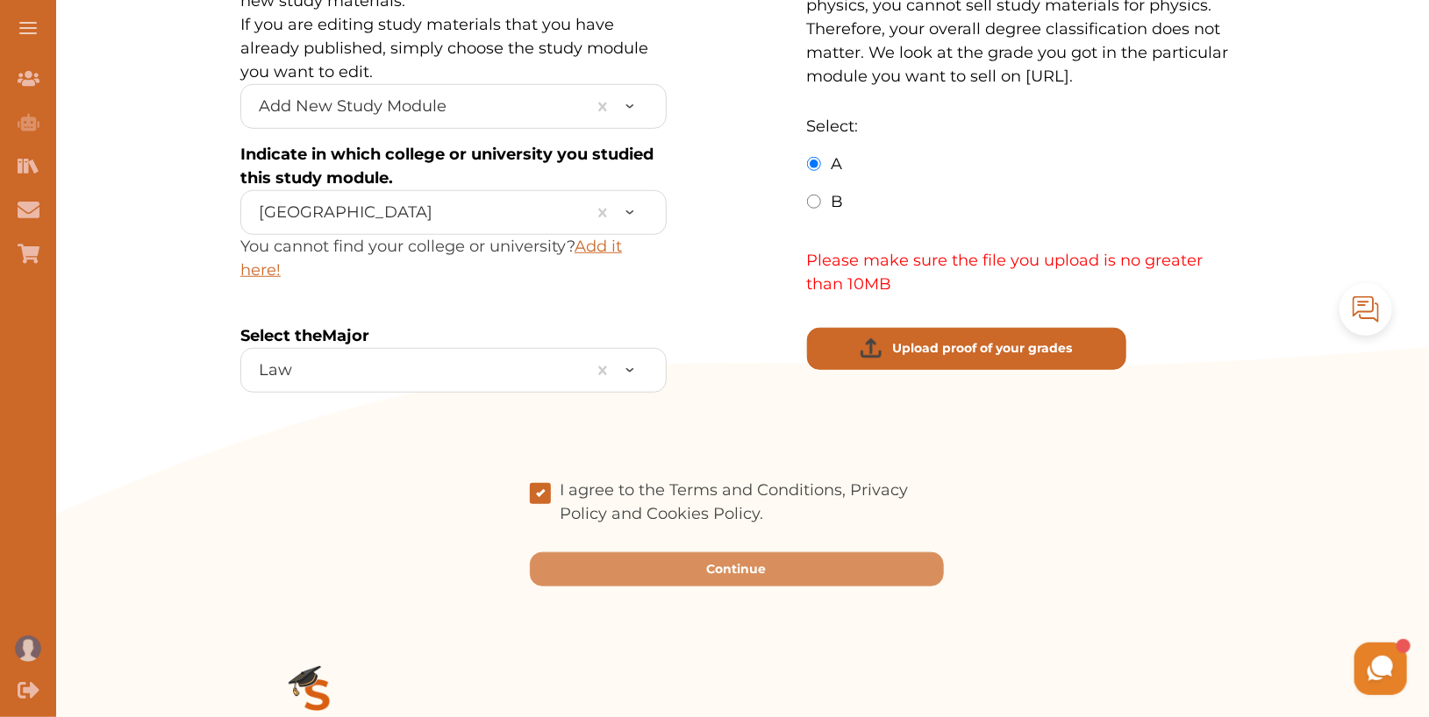
click at [967, 337] on button "Upload proof of your grades" at bounding box center [966, 349] width 319 height 42
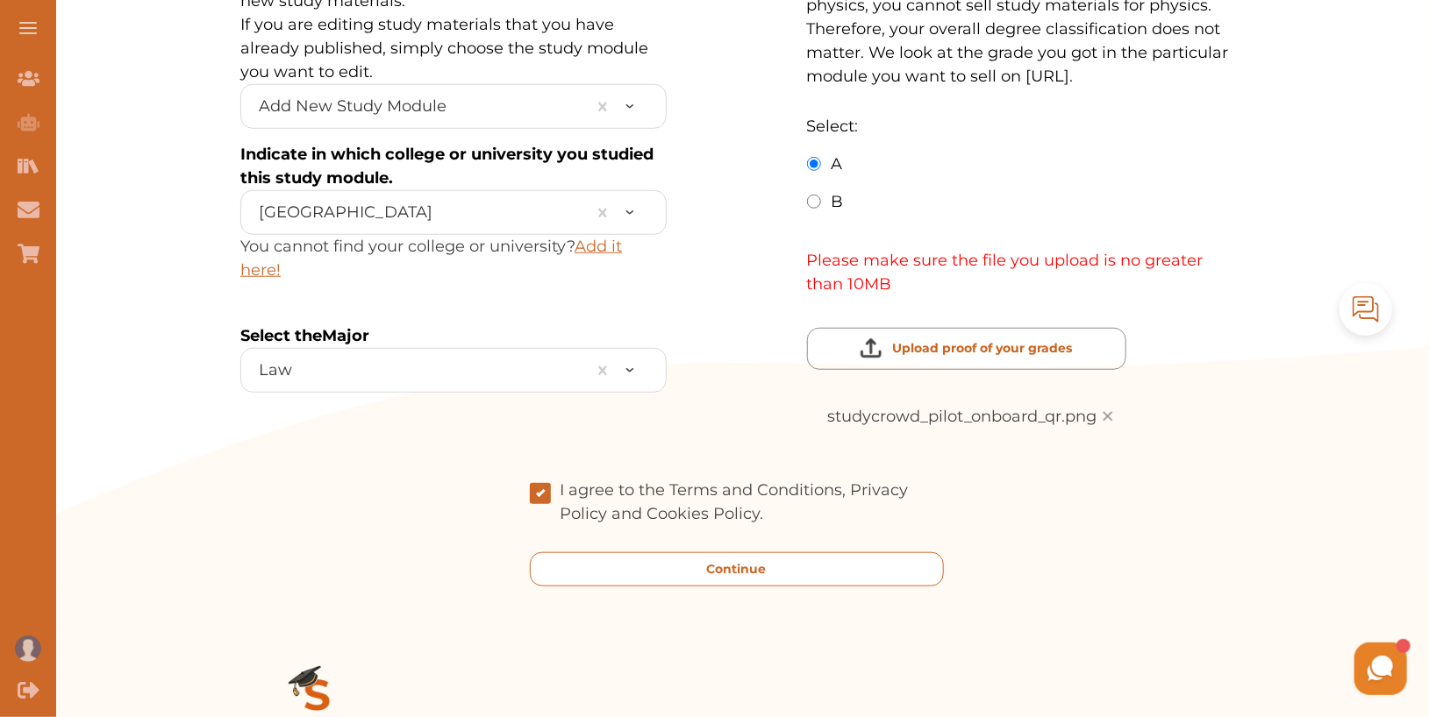
click at [728, 560] on p "Continue" at bounding box center [737, 569] width 60 height 18
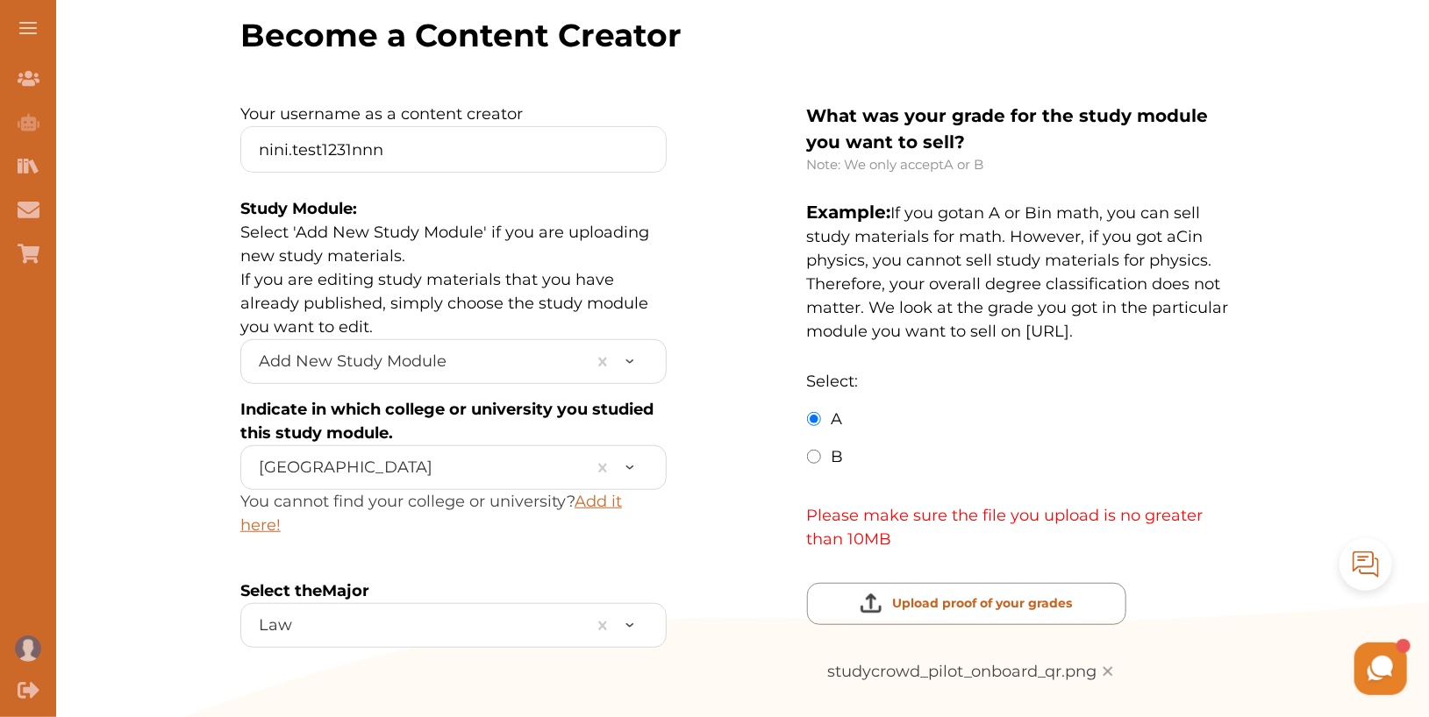
scroll to position [0, 0]
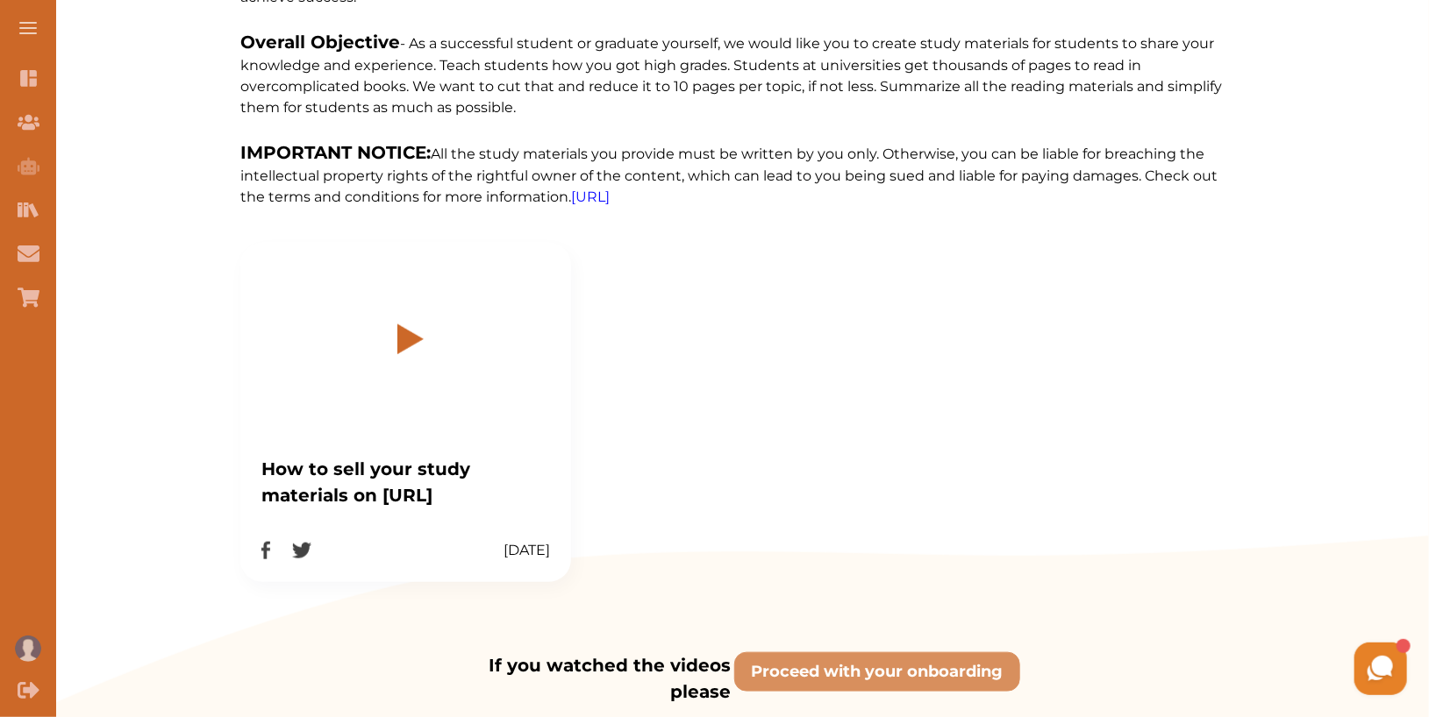
scroll to position [568, 0]
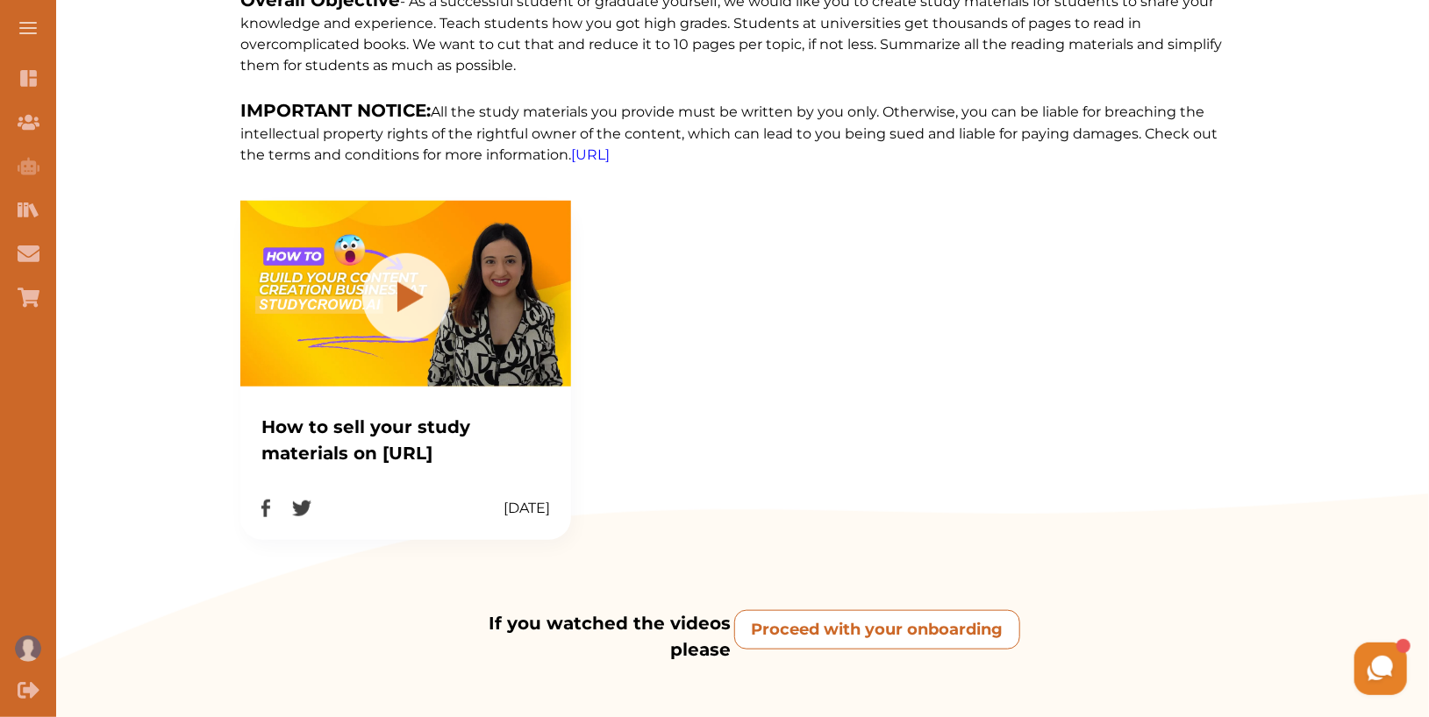
click at [848, 620] on onboarding "Proceed with your onboarding" at bounding box center [877, 629] width 286 height 39
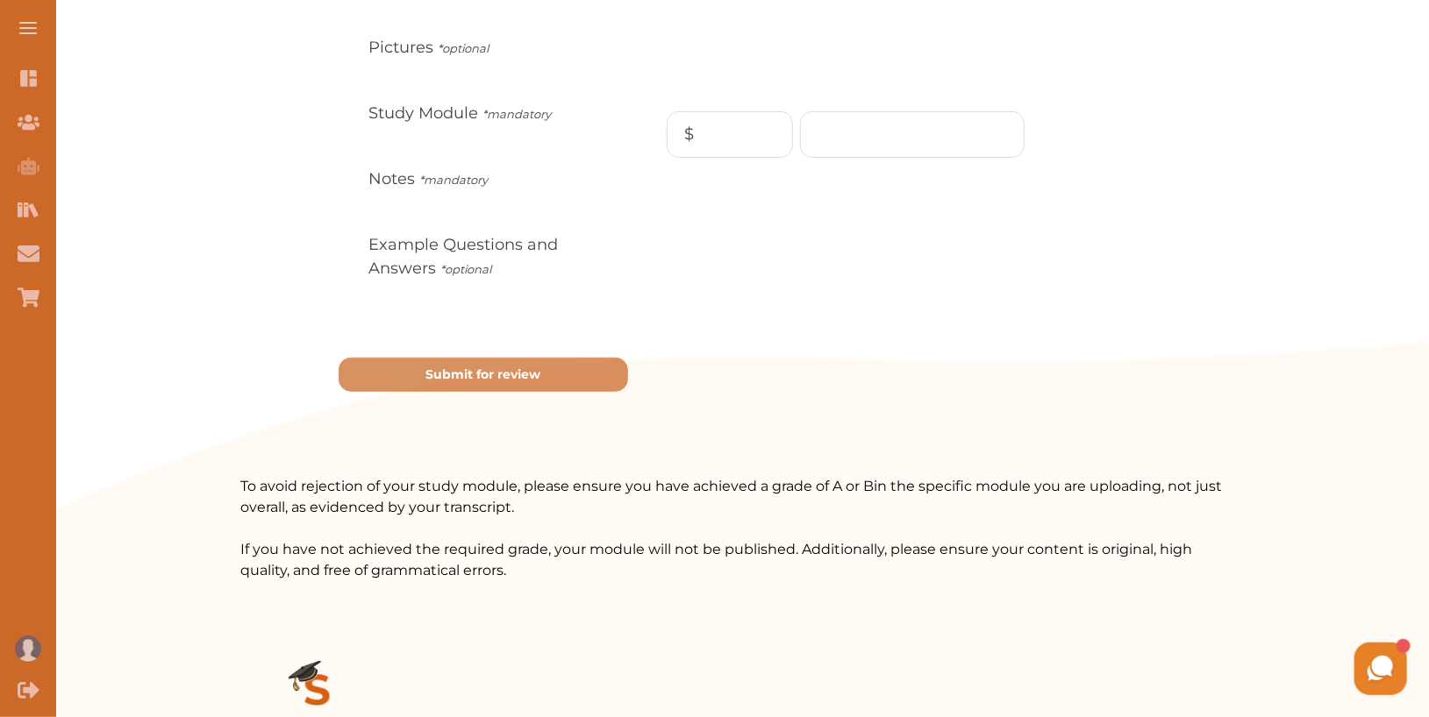
scroll to position [132, 0]
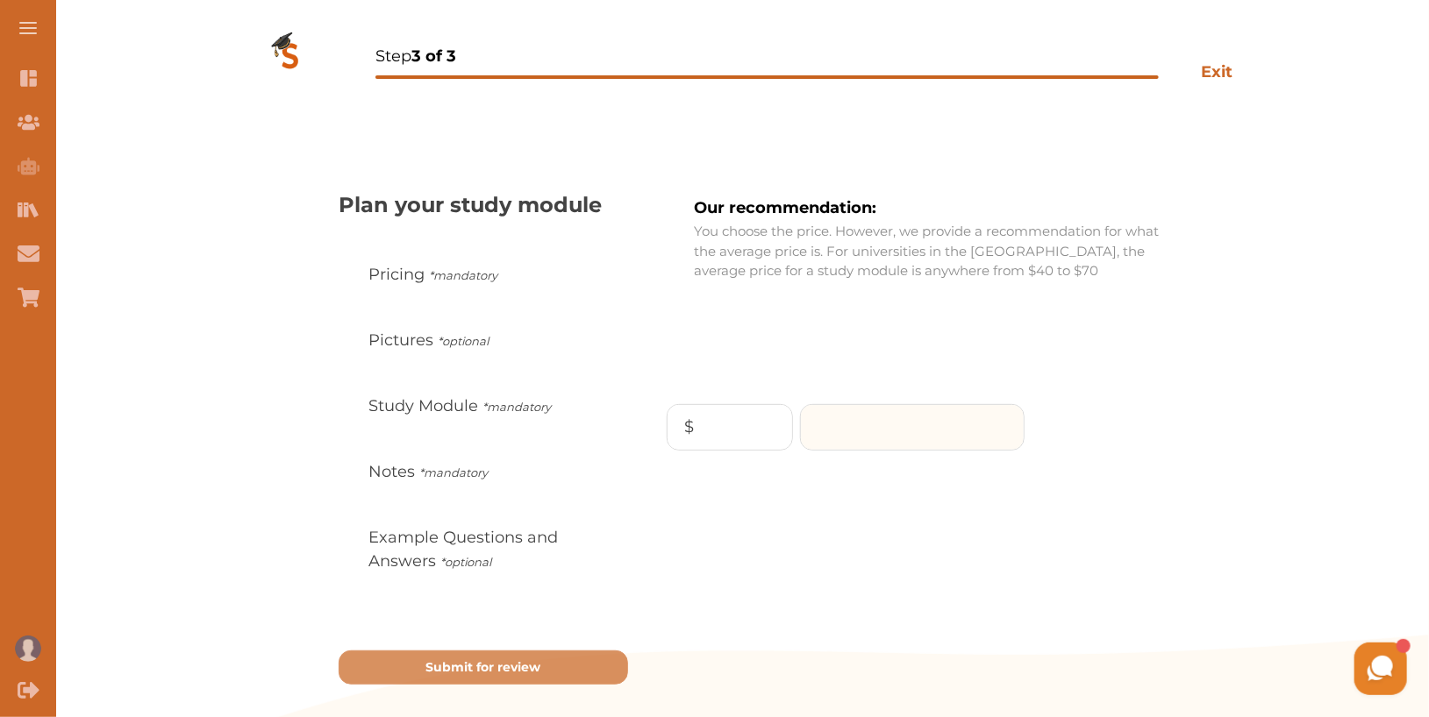
click at [852, 424] on input "number" at bounding box center [912, 427] width 223 height 45
type input "100"
click at [1114, 496] on p "Continue" at bounding box center [1095, 498] width 75 height 24
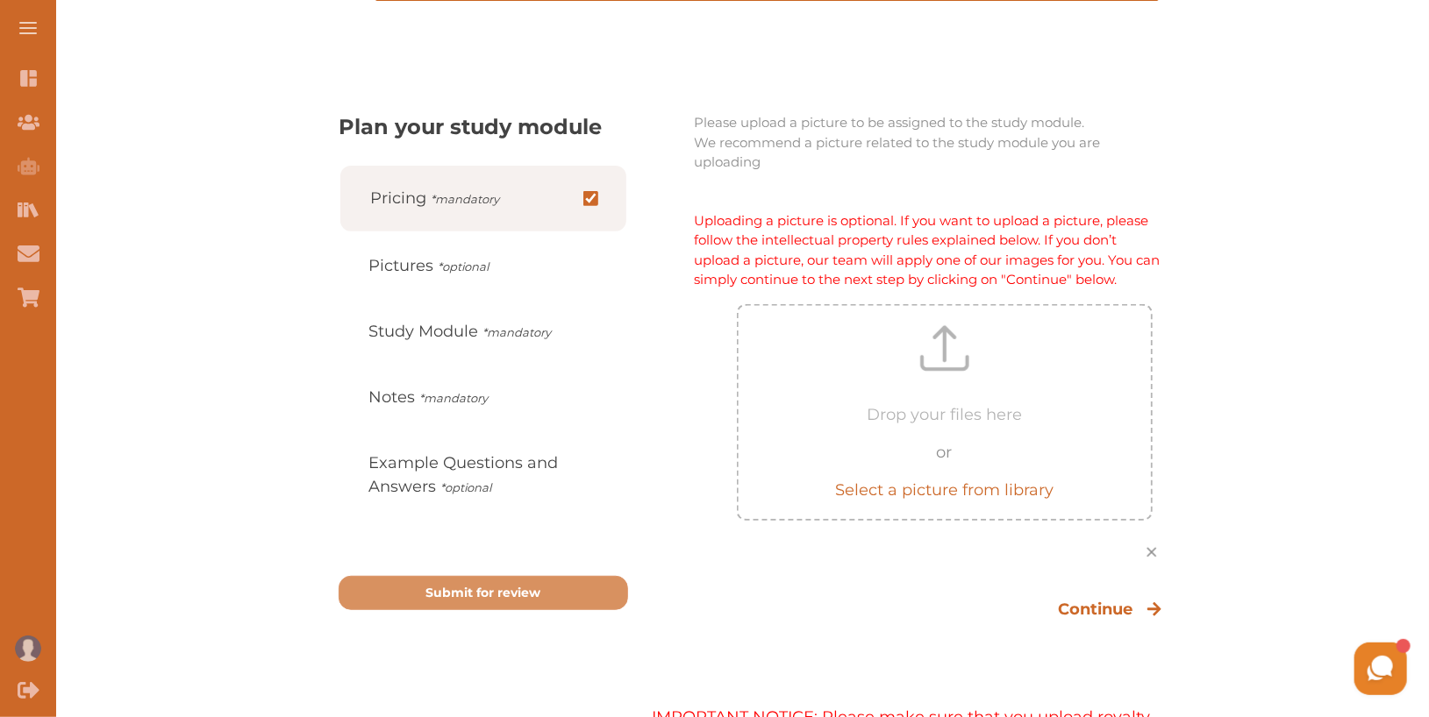
scroll to position [220, 0]
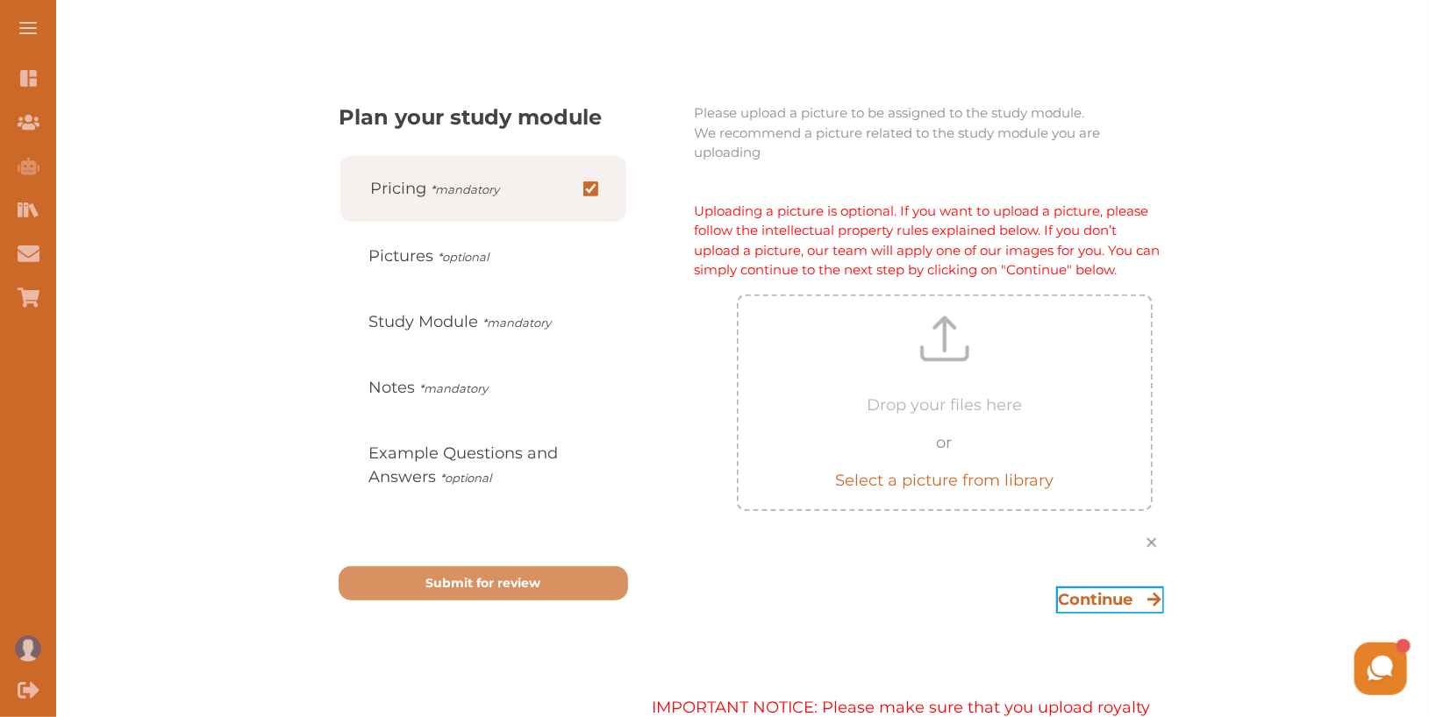
click at [1081, 590] on p "Continue" at bounding box center [1095, 600] width 75 height 24
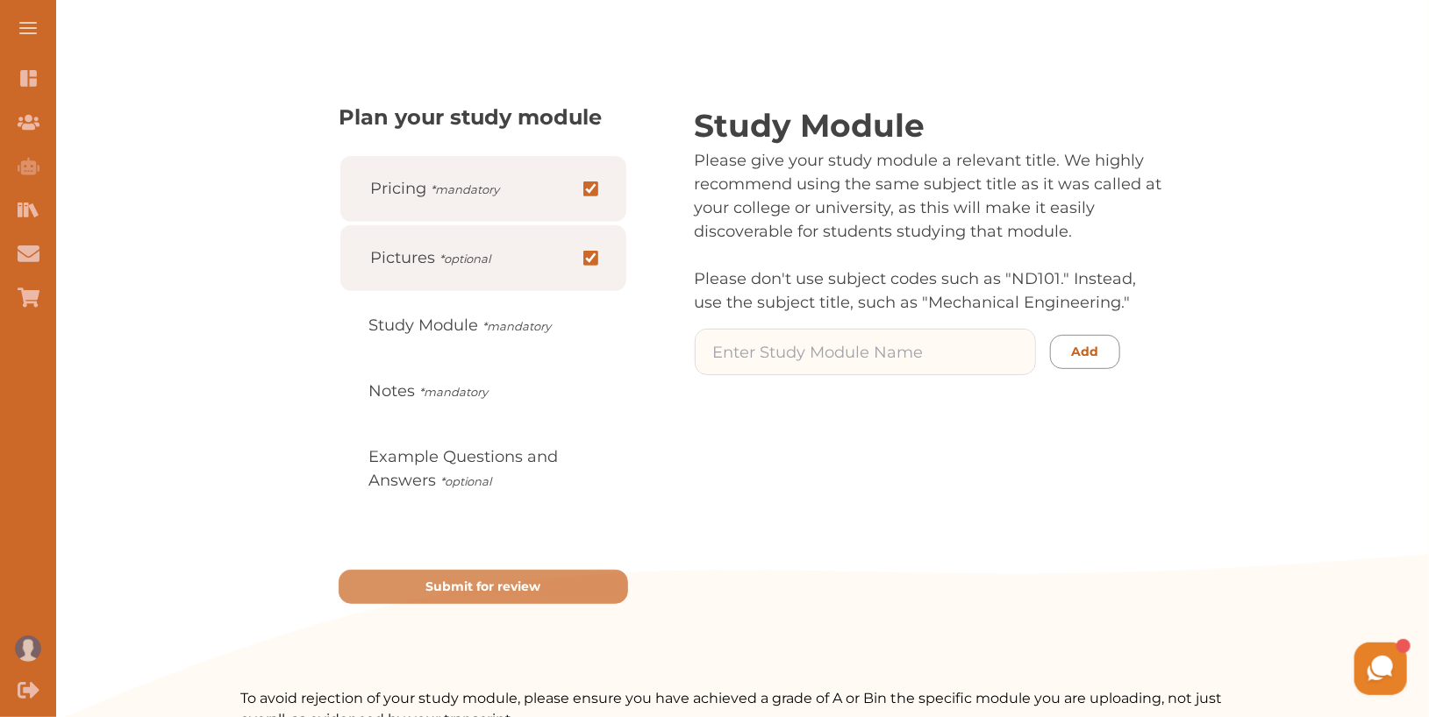
click at [883, 342] on input at bounding box center [864, 352] width 339 height 45
type input "math"
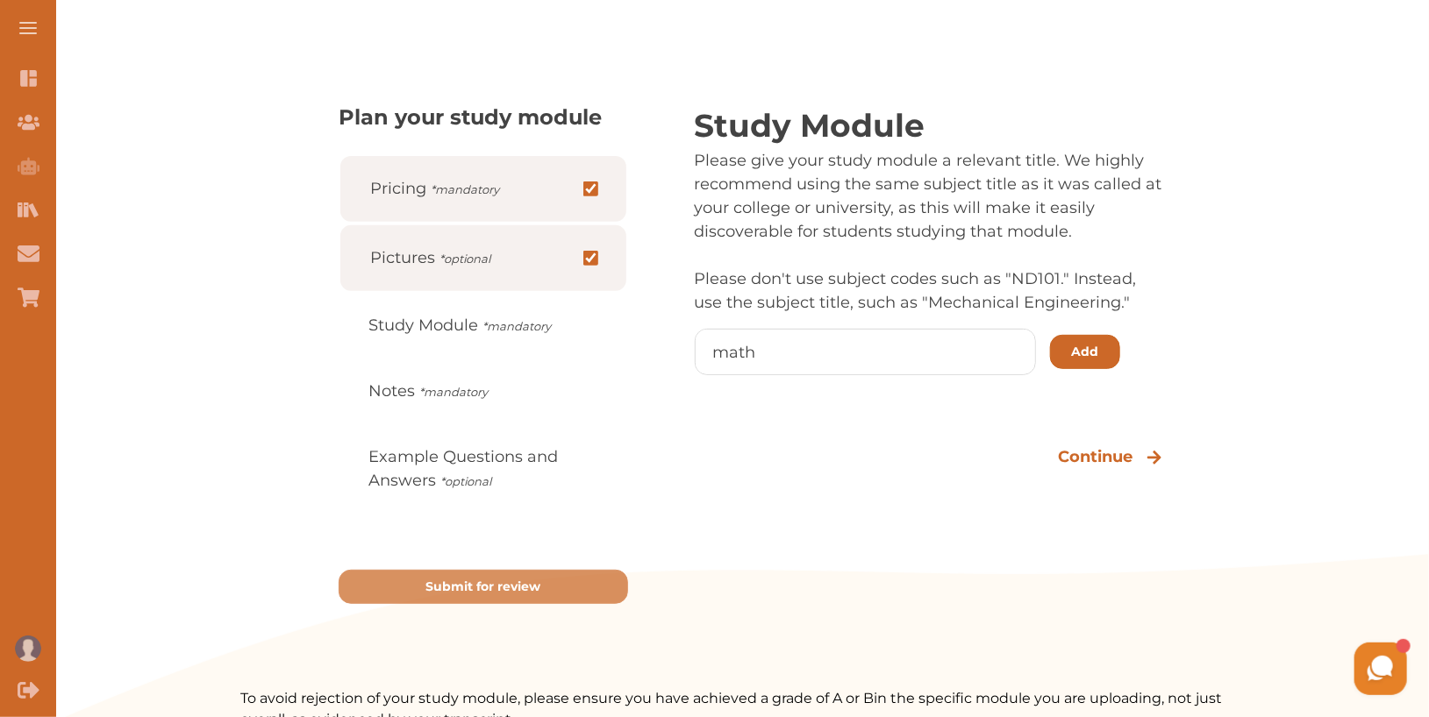
click at [1071, 358] on button "Add" at bounding box center [1085, 352] width 70 height 34
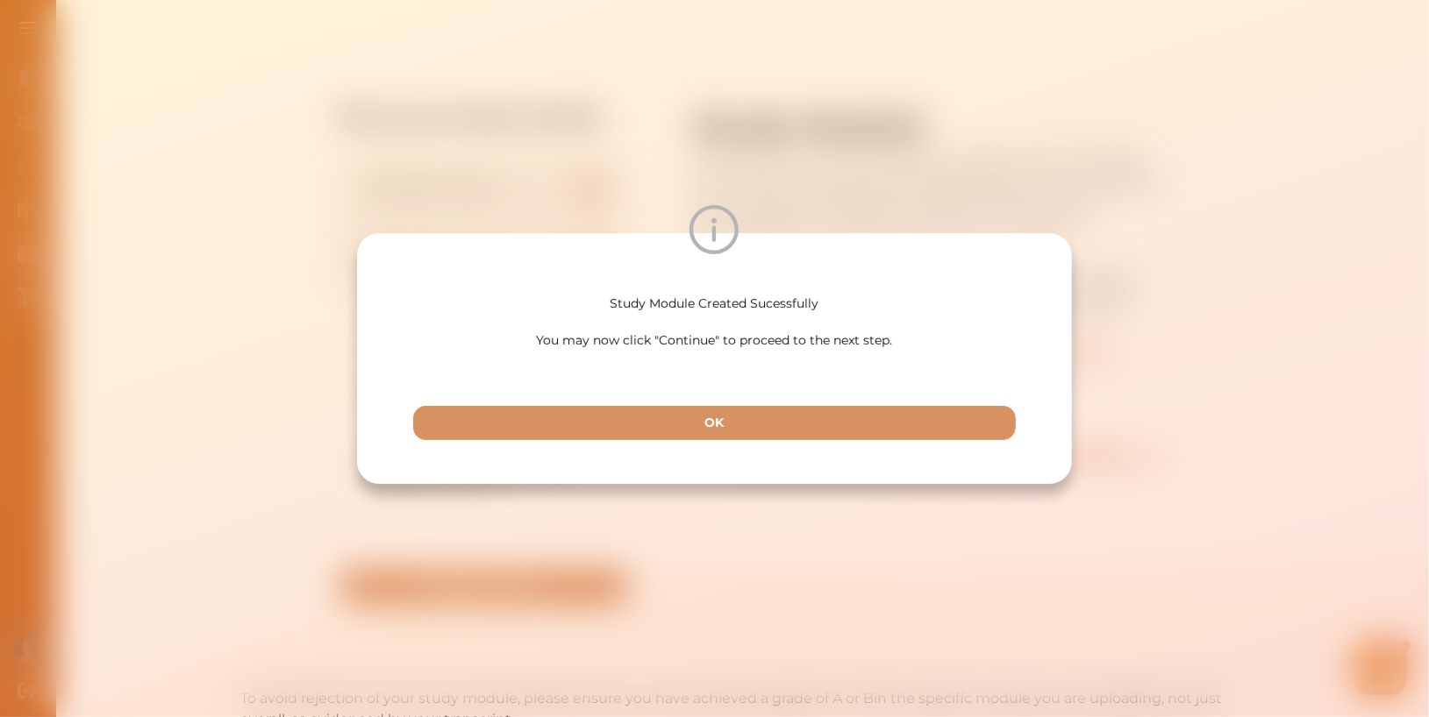
click at [826, 440] on div "Study Module Created Sucessfully You may now click "Continue" to proceed to the…" at bounding box center [714, 358] width 715 height 251
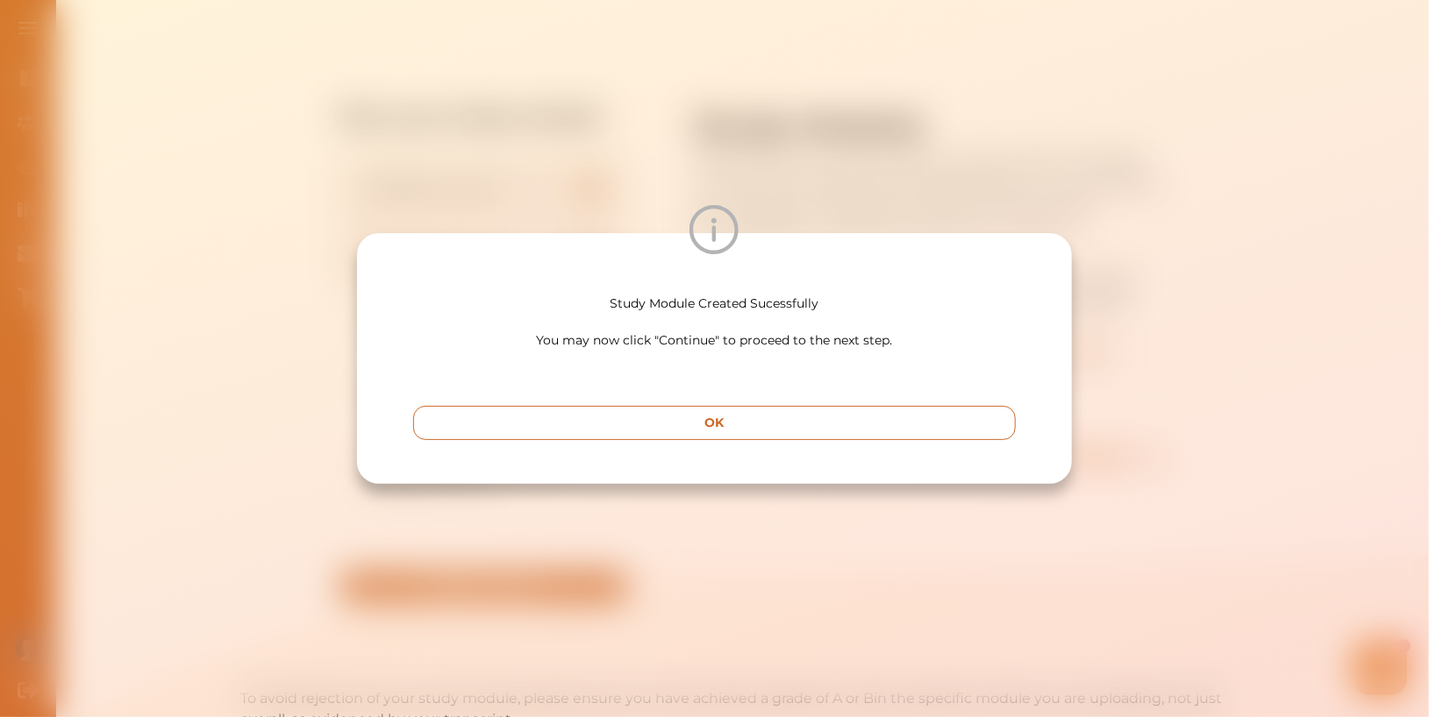
click at [871, 426] on button "OK" at bounding box center [714, 423] width 603 height 34
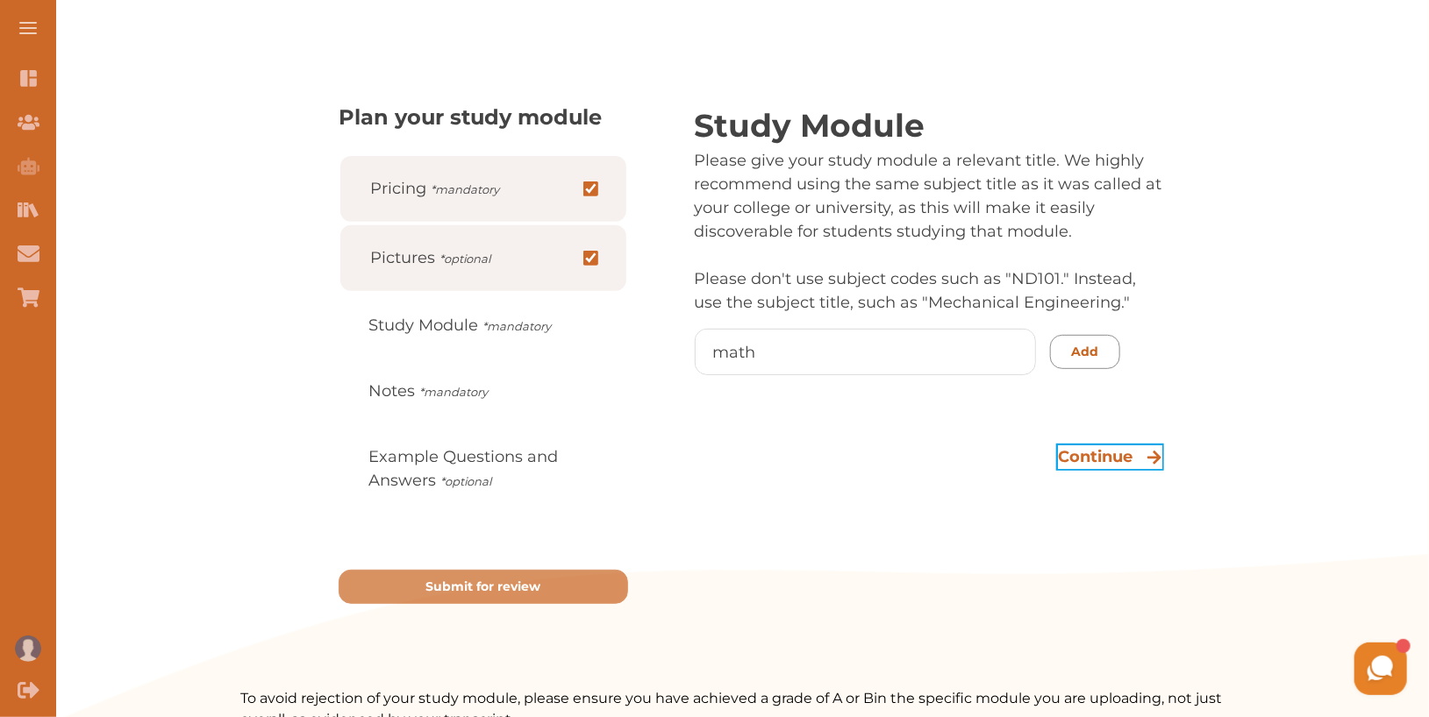
click at [1098, 455] on p "Continue" at bounding box center [1095, 458] width 75 height 24
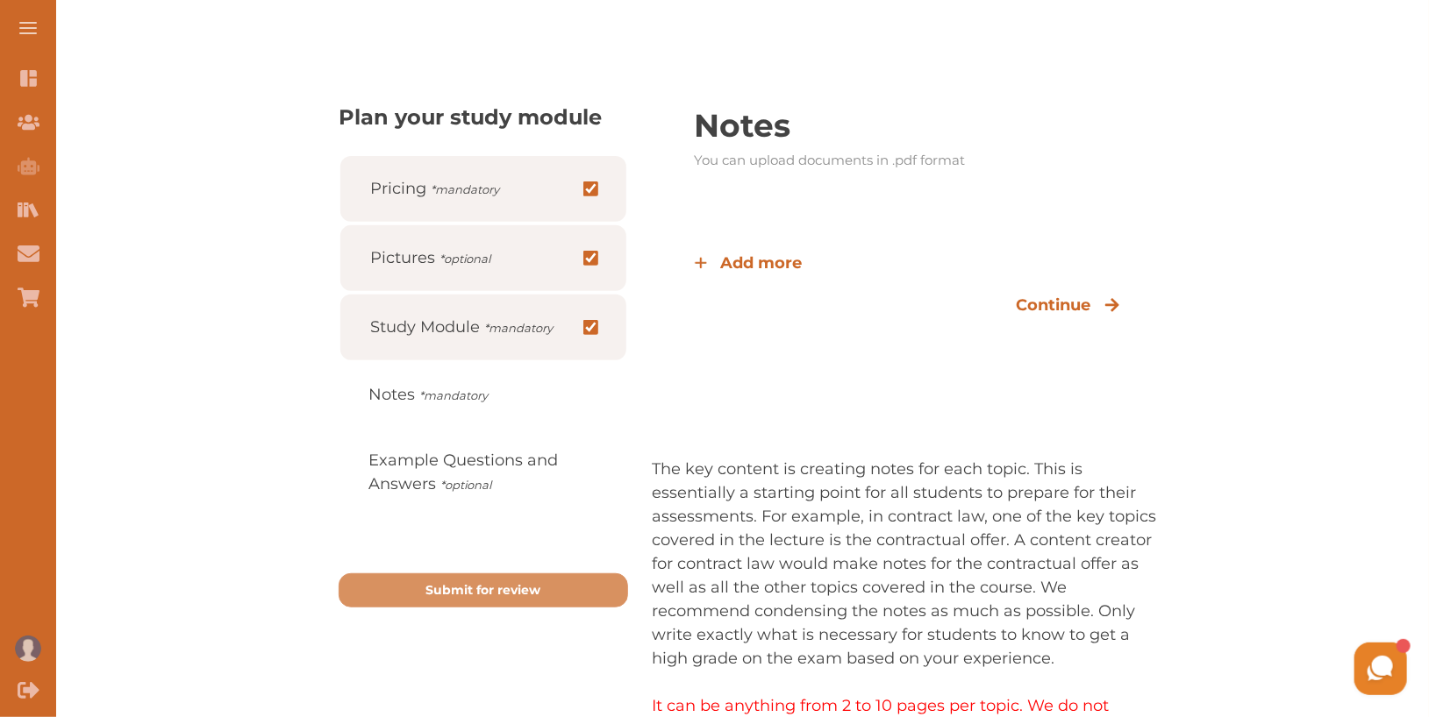
click at [775, 253] on span "Add more" at bounding box center [762, 264] width 82 height 24
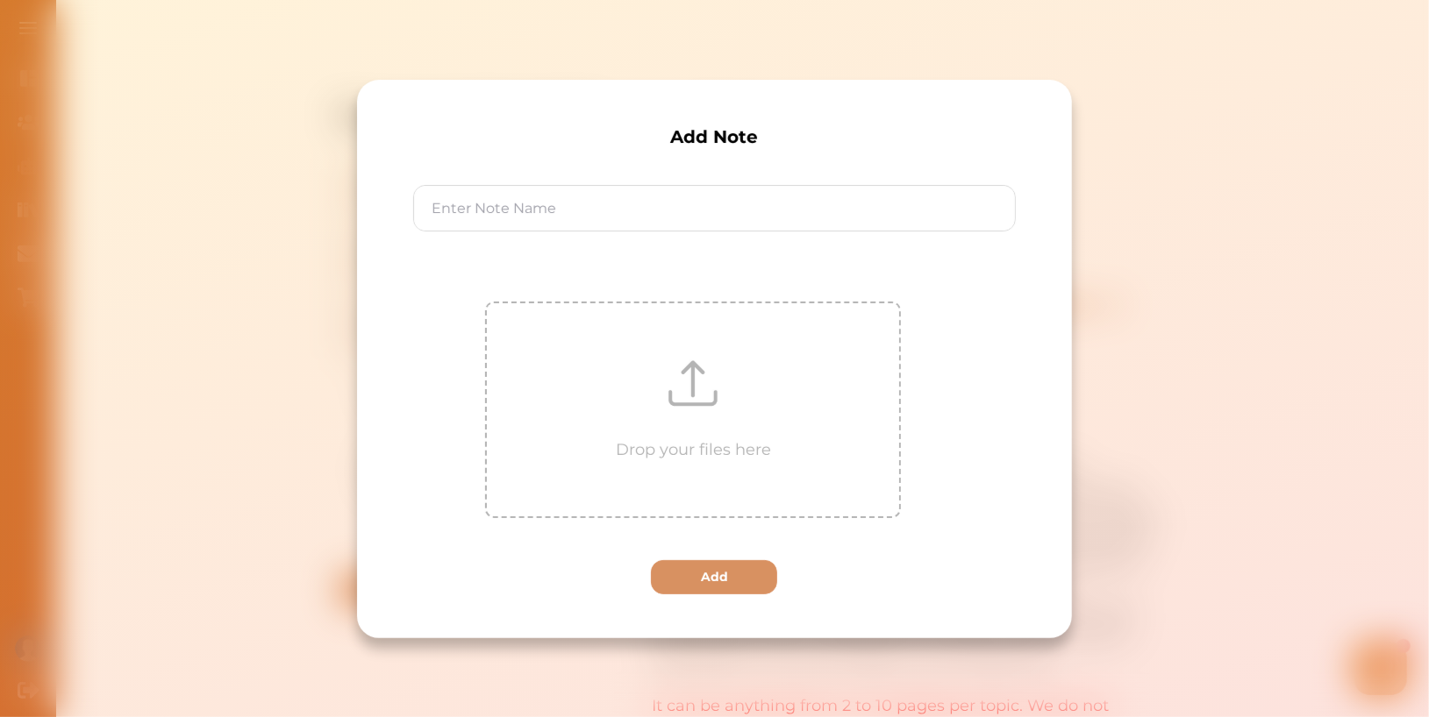
click at [738, 192] on input at bounding box center [714, 208] width 601 height 45
type input "test"
click at [821, 369] on div "Drop your files here" at bounding box center [694, 409] width 412 height 213
click at [1303, 413] on div "Add Note test Drop your files here Add" at bounding box center [714, 358] width 1429 height 717
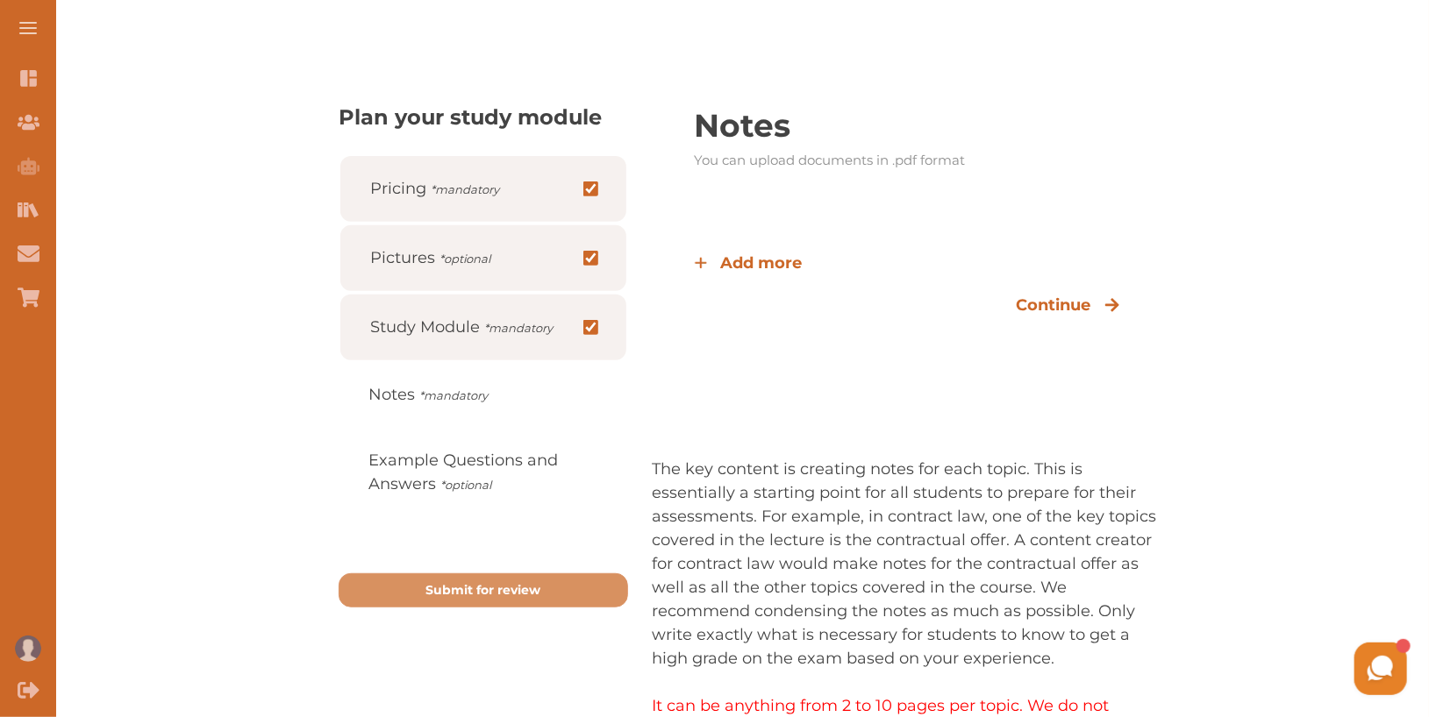
click at [804, 259] on div "Add more Continue" at bounding box center [908, 292] width 510 height 164
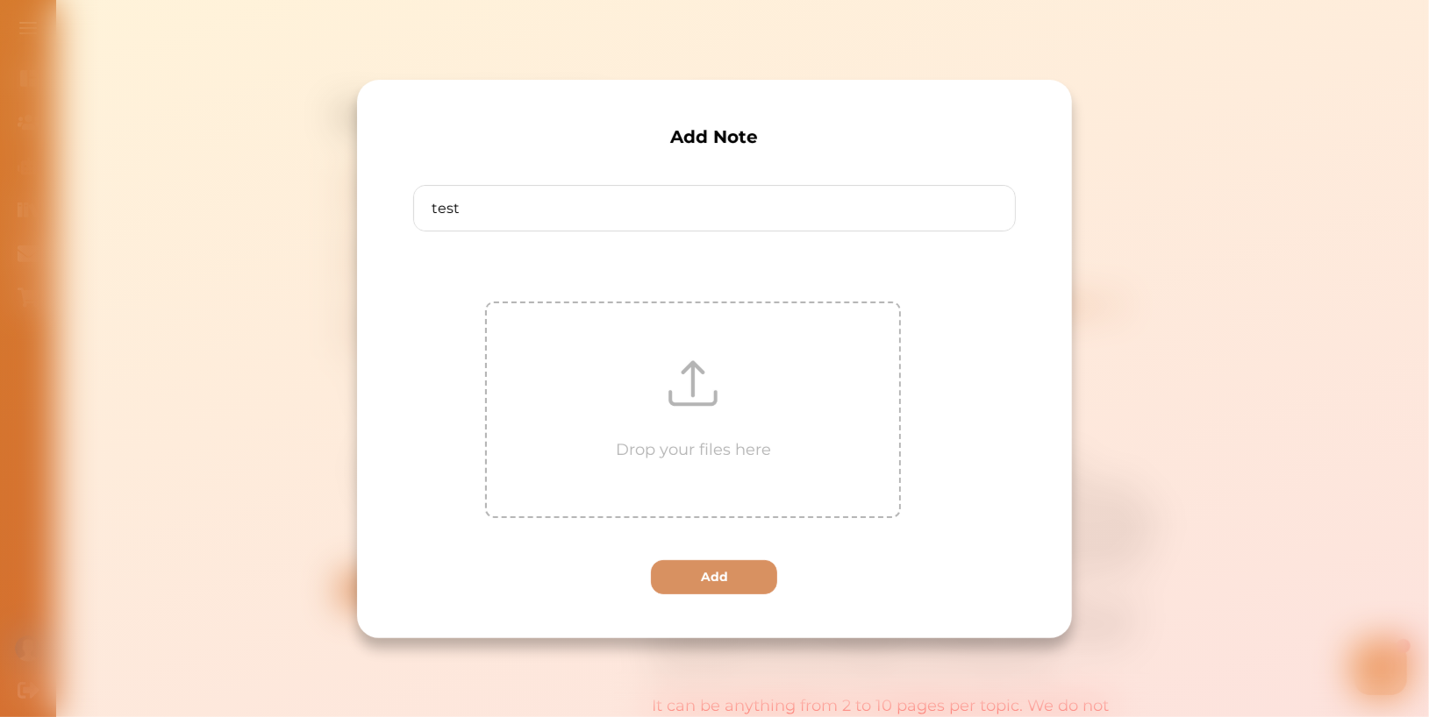
click at [751, 388] on div "Drop your files here" at bounding box center [694, 409] width 412 height 213
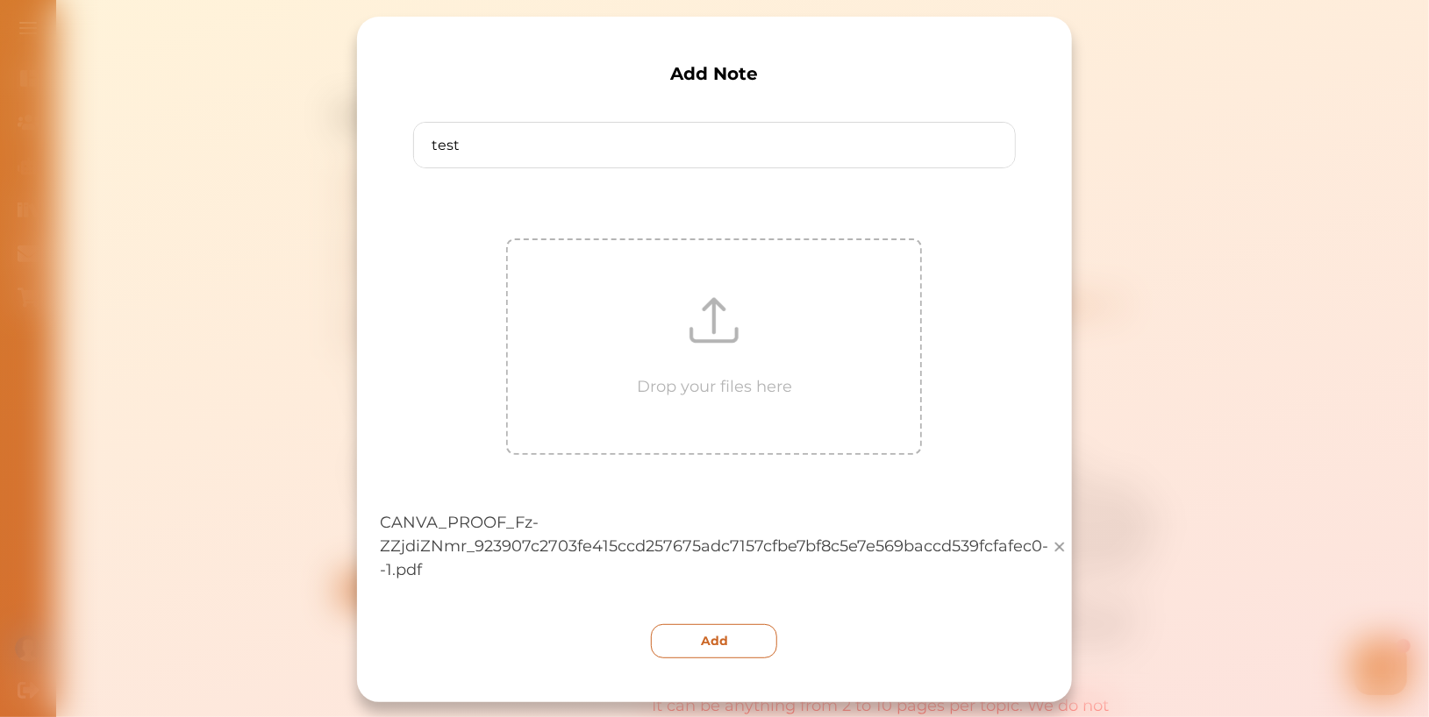
click at [743, 647] on button "Add" at bounding box center [715, 641] width 126 height 34
